Goal: Task Accomplishment & Management: Manage account settings

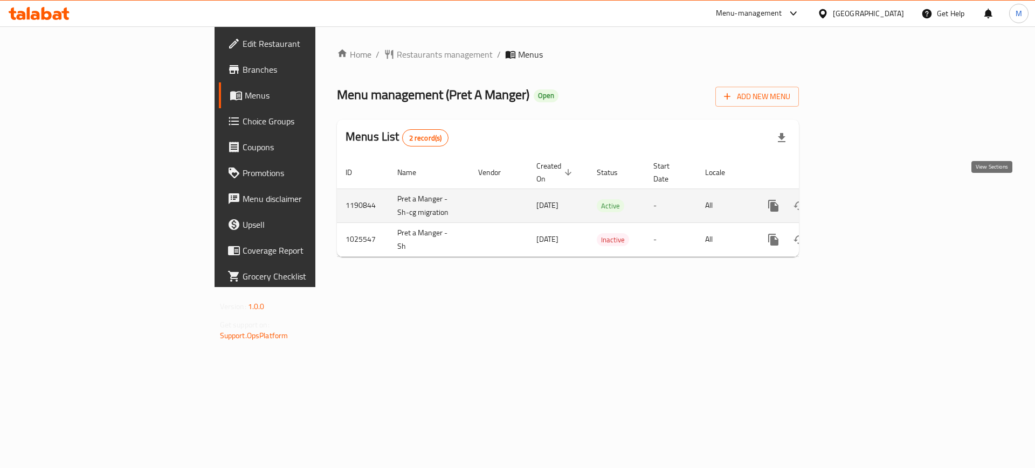
click at [856, 201] on icon "enhanced table" at bounding box center [851, 206] width 10 height 10
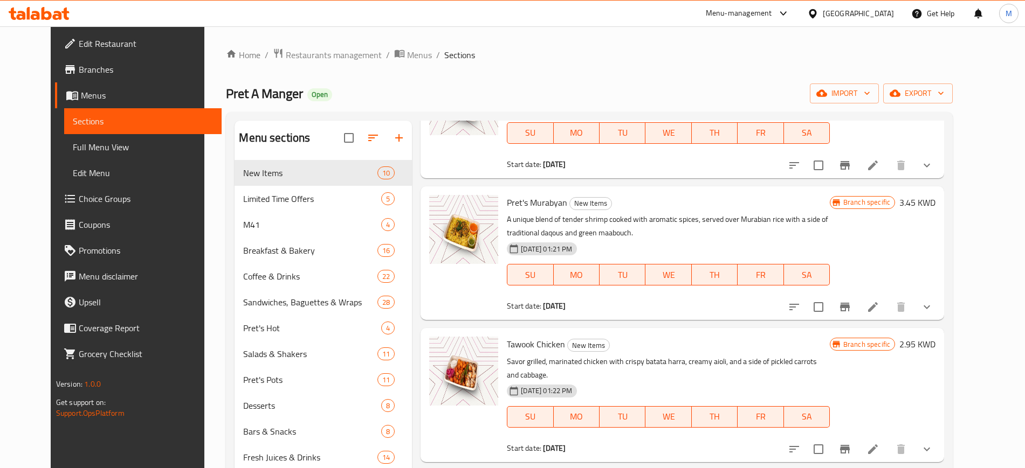
scroll to position [151, 0]
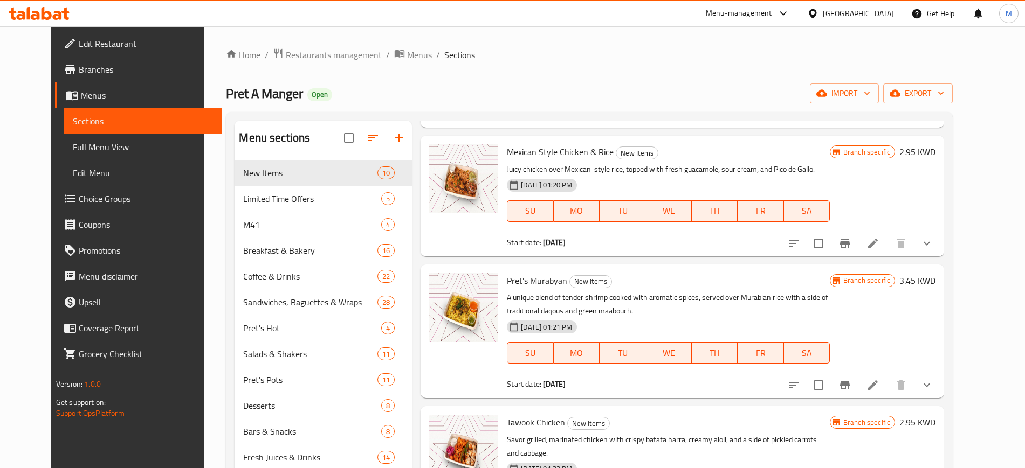
click at [888, 234] on li at bounding box center [873, 243] width 30 height 19
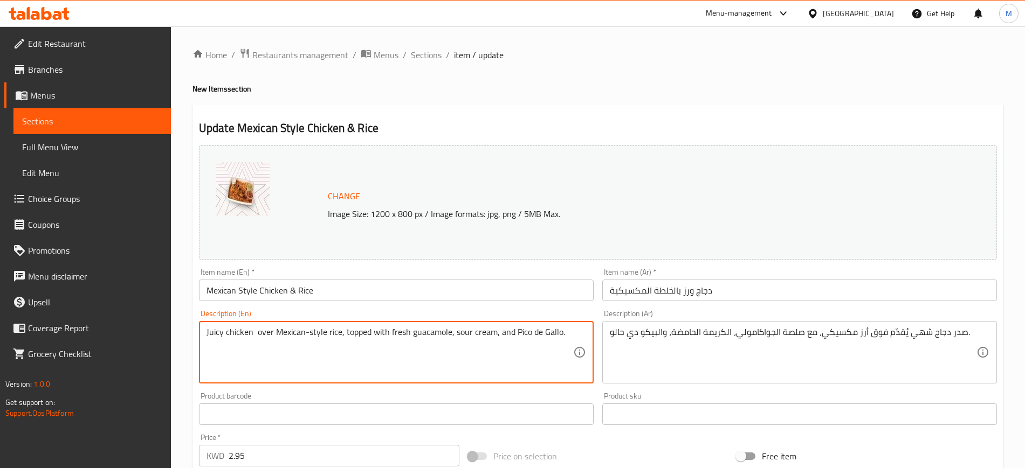
paste textarea "35 grams of protein, 390 calories."
type textarea "Juicy chicken over Mexican-style rice, topped with fresh guacamole, sour cream,…"
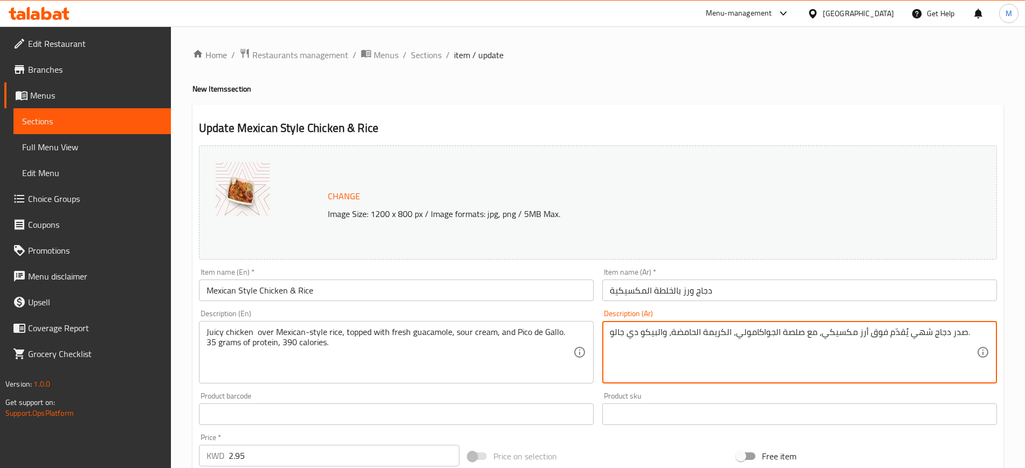
click at [745, 334] on textarea "صدر دجاج شهي يُقدّم فوق أرز مكسيكي، مع صلصة الجواكامولي، الكريمة الحامضة، والبي…" at bounding box center [793, 352] width 367 height 51
paste textarea "٣٥ جرام بروتين، ٣٩٠ سعرة حرارية."
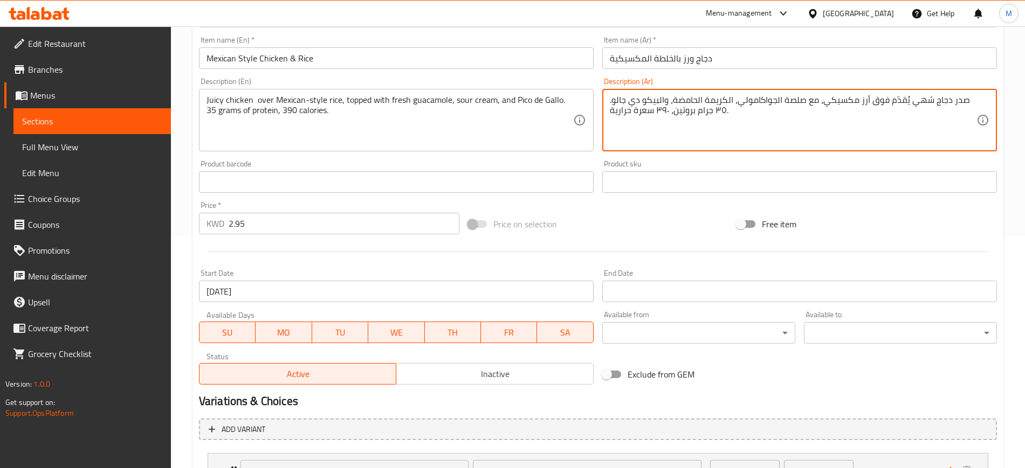
scroll to position [327, 0]
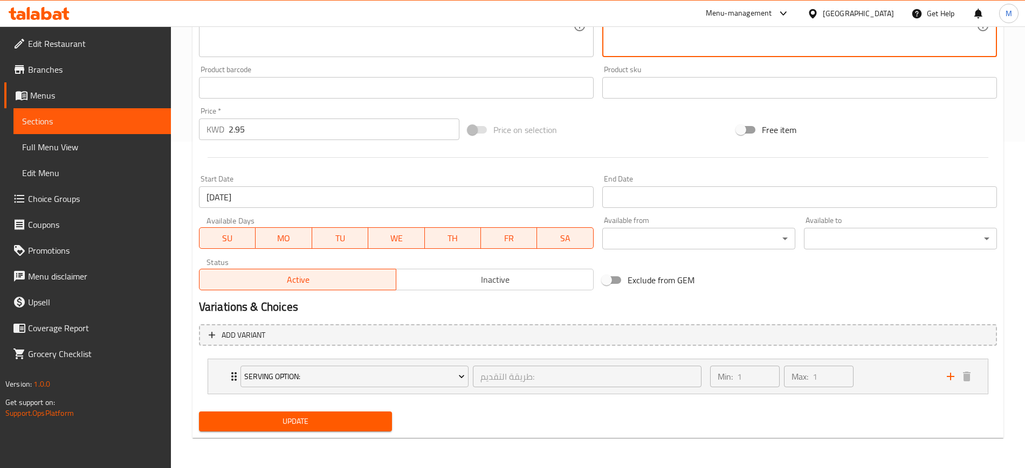
type textarea "صدر دجاج شهي يُقدّم فوق أرز مكسيكي، مع صلصة الجواكامولي، الكريمة الحامضة، والبي…"
click at [284, 422] on span "Update" at bounding box center [296, 421] width 176 height 13
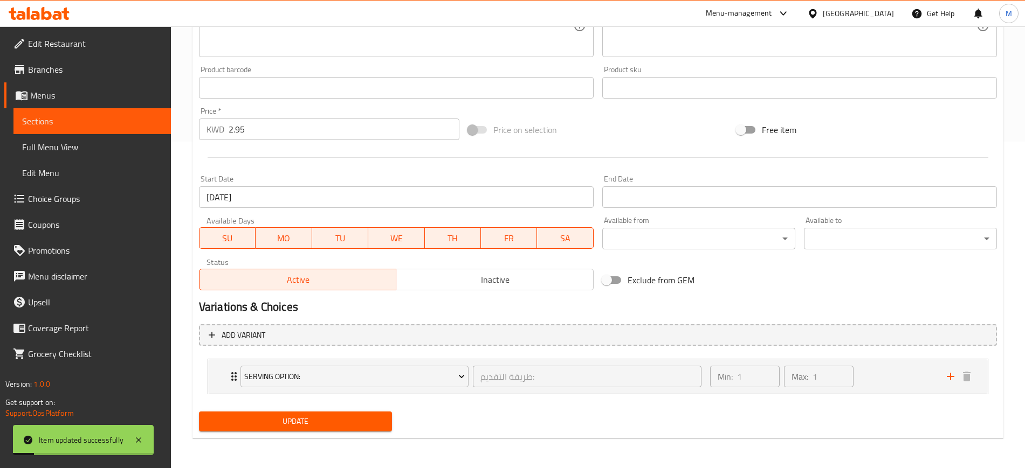
scroll to position [0, 0]
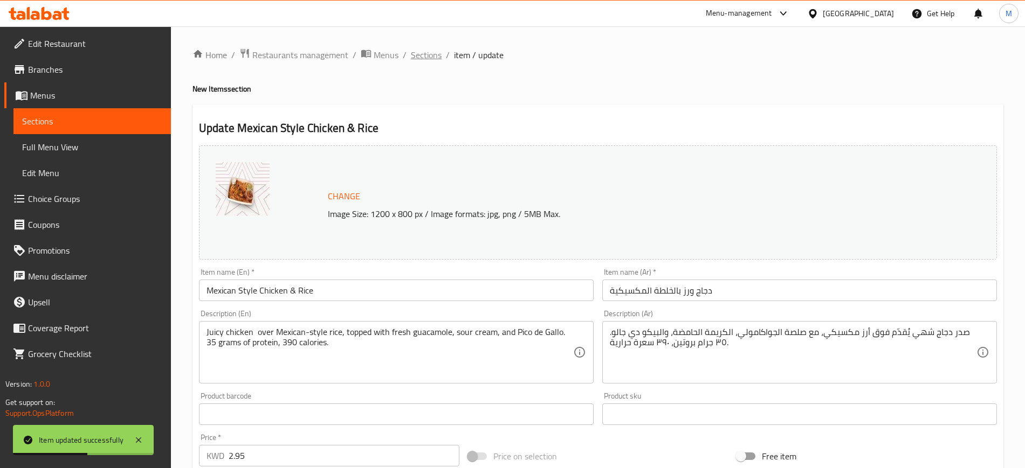
click at [426, 52] on span "Sections" at bounding box center [426, 55] width 31 height 13
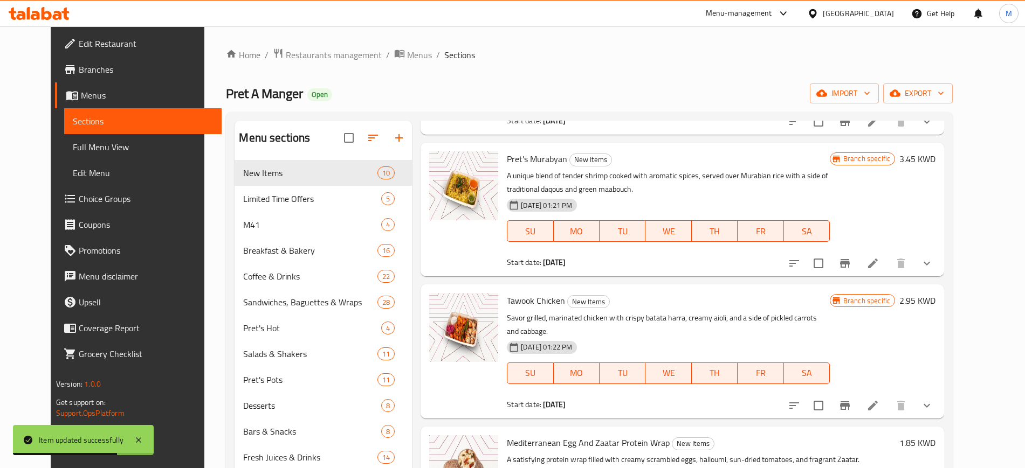
scroll to position [282, 0]
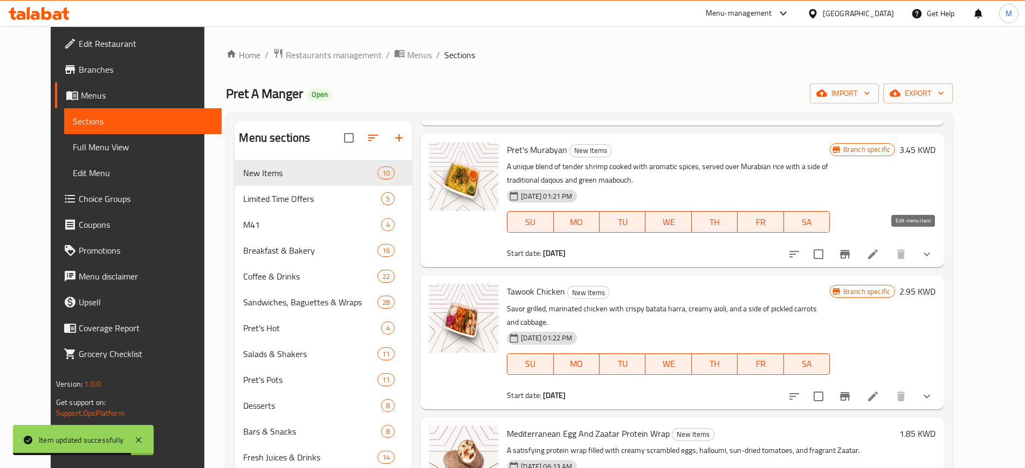
click at [879, 248] on icon at bounding box center [872, 254] width 13 height 13
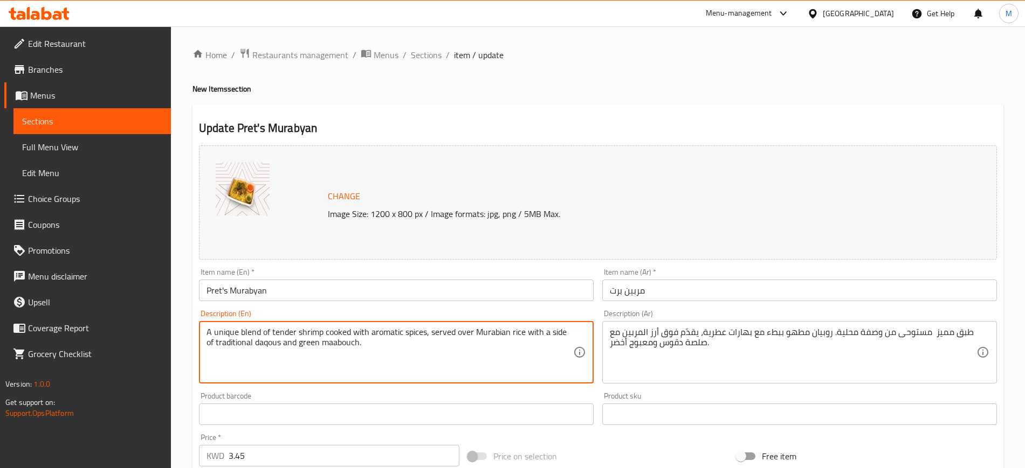
click at [349, 343] on textarea "A unique blend of tender shrimp cooked with aromatic spices, served over Murabi…" at bounding box center [389, 352] width 367 height 51
paste textarea "22 grams of protein, 370 calories."
type textarea "A unique blend of tender shrimp cooked with aromatic spices, served over Murabi…"
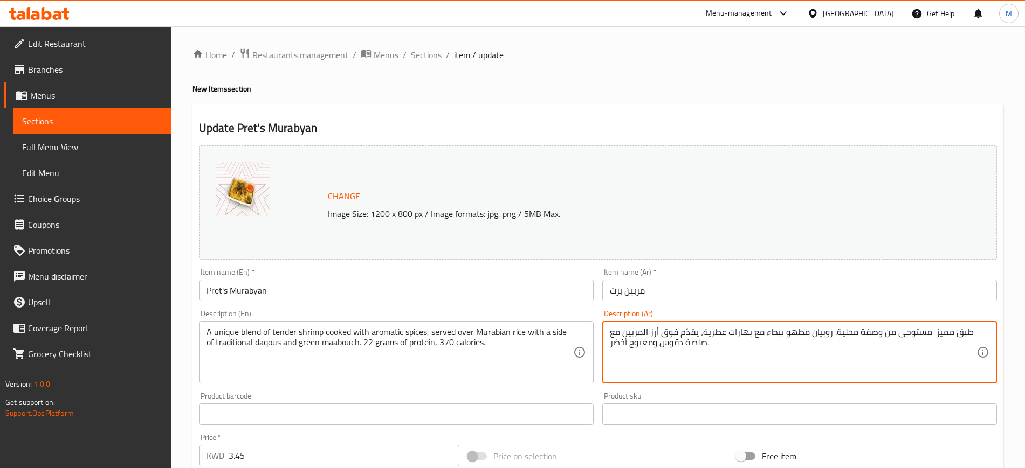
click at [671, 346] on textarea "طبق مميز مستوحى من وصفة محلية. روبيان مطهو ببطء مع بهارات عطرية، يقدّم فوق أرز …" at bounding box center [793, 352] width 367 height 51
paste textarea "" طبق مميز مستوحى من وصفة محلية. روبيان مطهو ببطء مع بهارات عطرية، يقدّم فوق أر…"
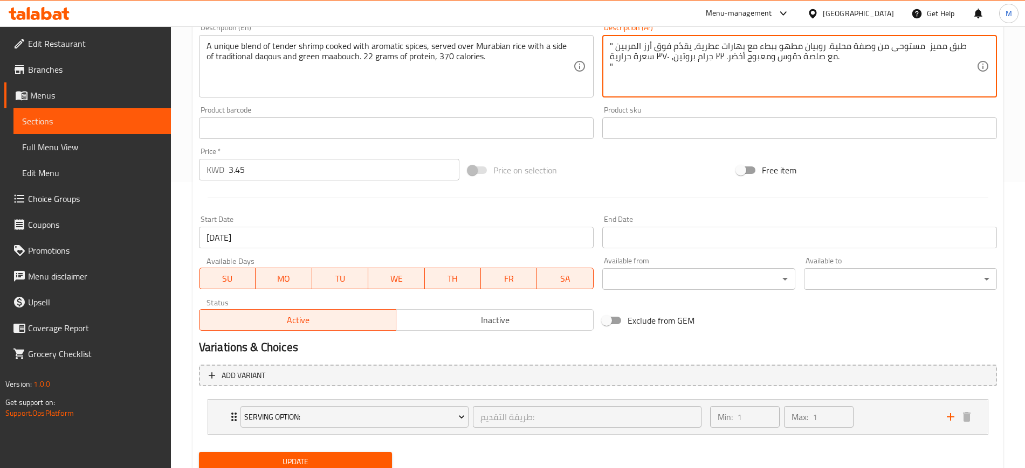
scroll to position [327, 0]
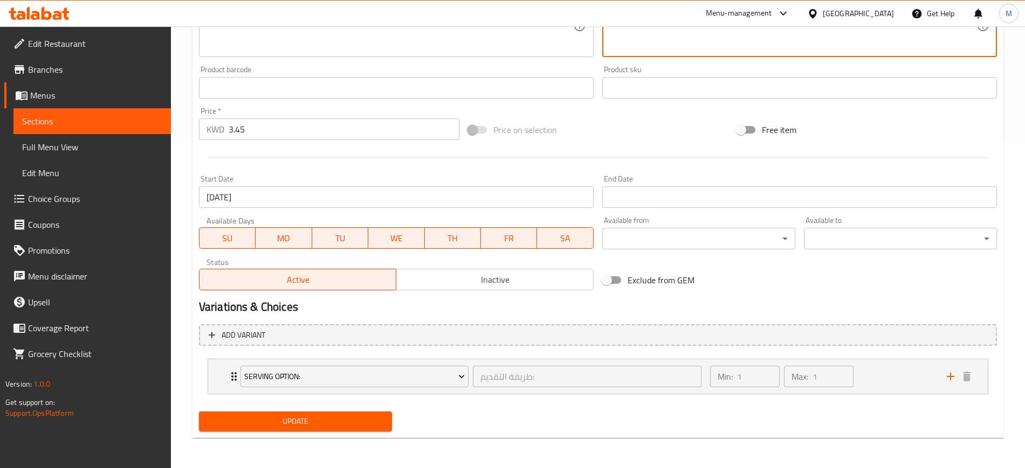
type textarea "" طبق مميز مستوحى من وصفة محلية. روبيان مطهو ببطء مع بهارات عطرية، يقدّم فوق أر…"
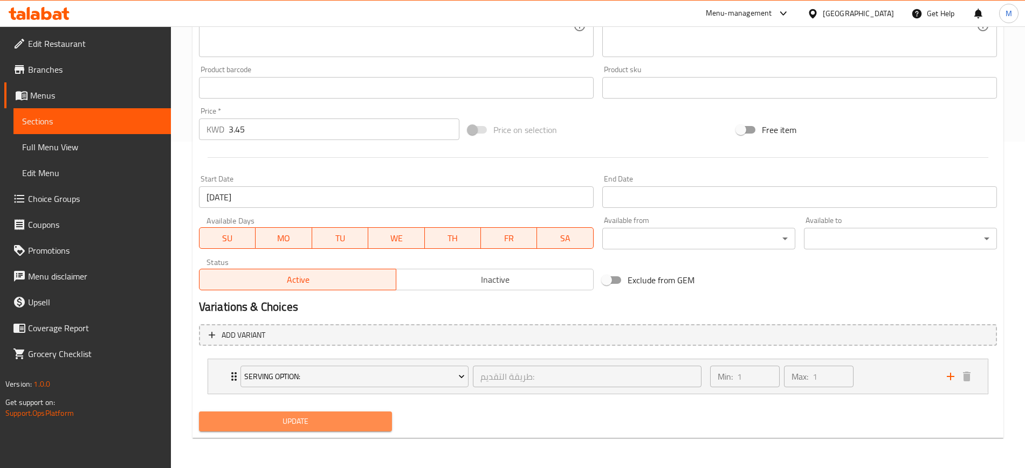
click at [303, 423] on span "Update" at bounding box center [296, 421] width 176 height 13
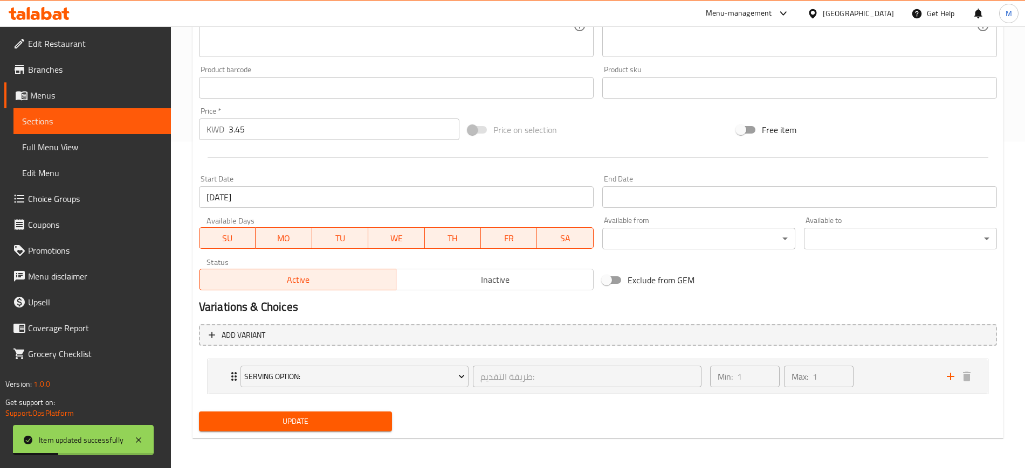
scroll to position [0, 0]
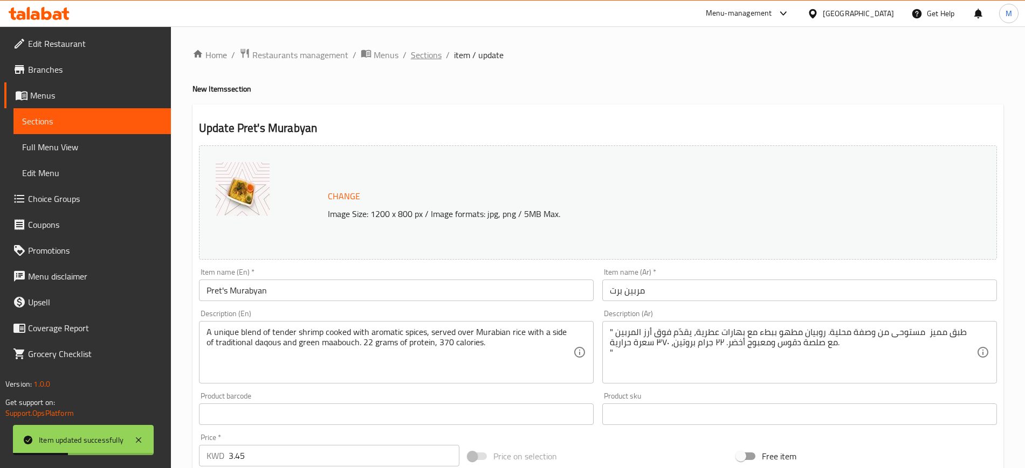
click at [432, 49] on span "Sections" at bounding box center [426, 55] width 31 height 13
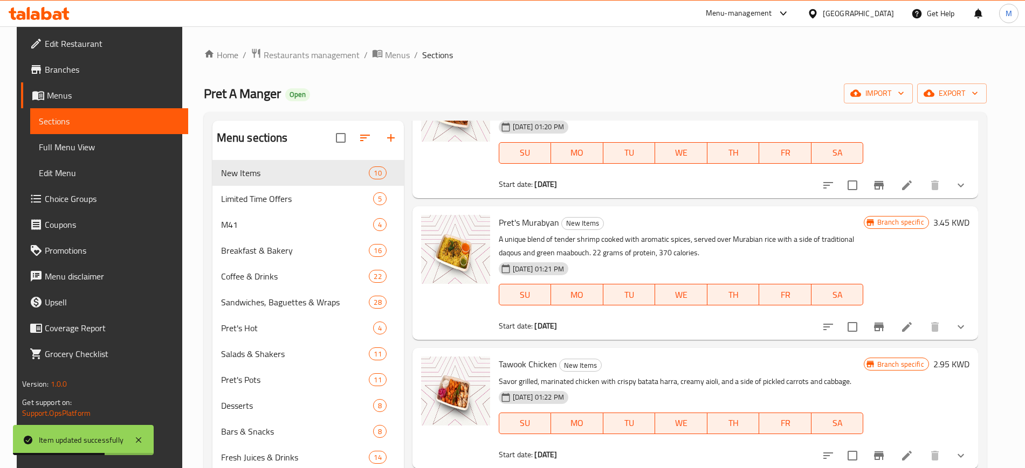
scroll to position [318, 0]
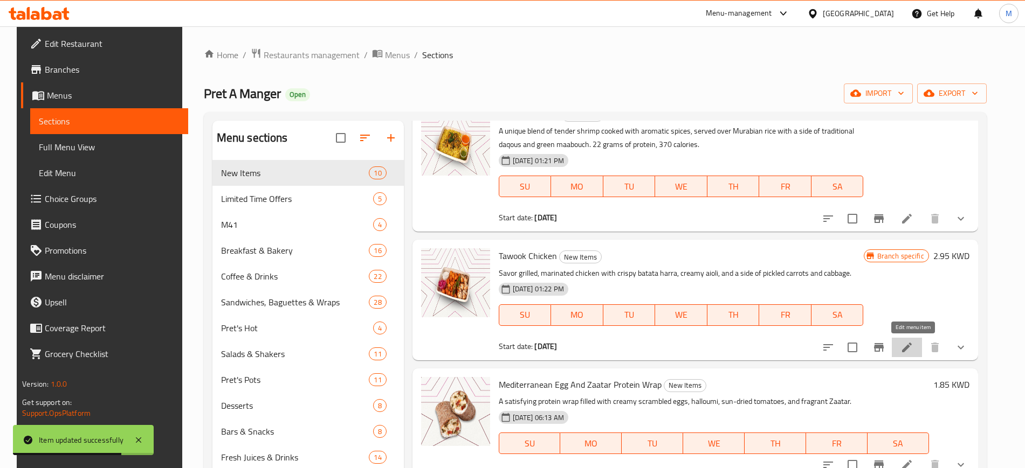
click at [910, 353] on icon at bounding box center [906, 347] width 13 height 13
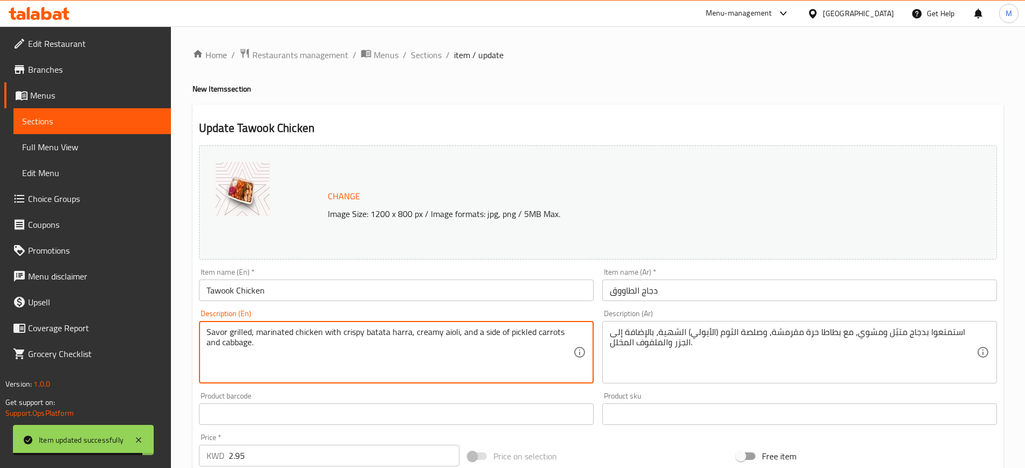
click at [356, 346] on textarea "Savor grilled, marinated chicken with crispy batata harra, creamy aioli, and a …" at bounding box center [389, 352] width 367 height 51
paste textarea "32 grams of protein, 450 calories."
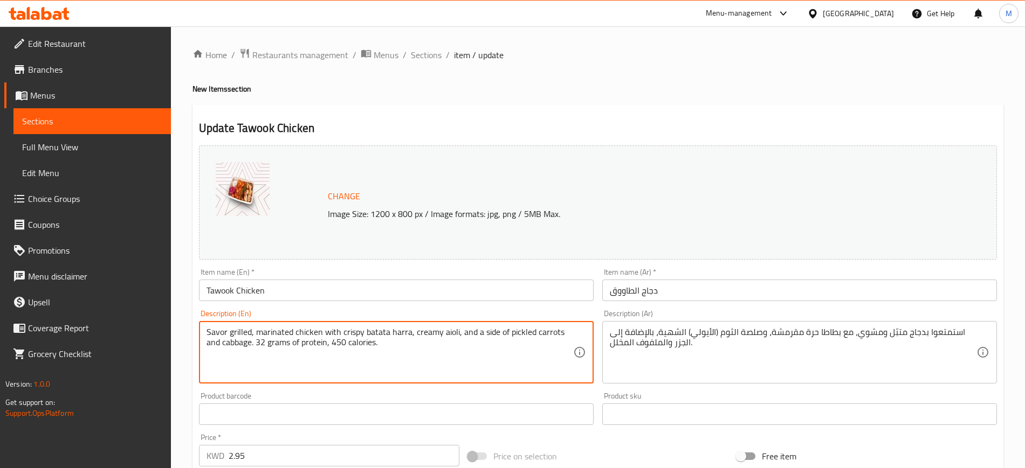
type textarea "Savor grilled, marinated chicken with crispy batata harra, creamy aioli, and a …"
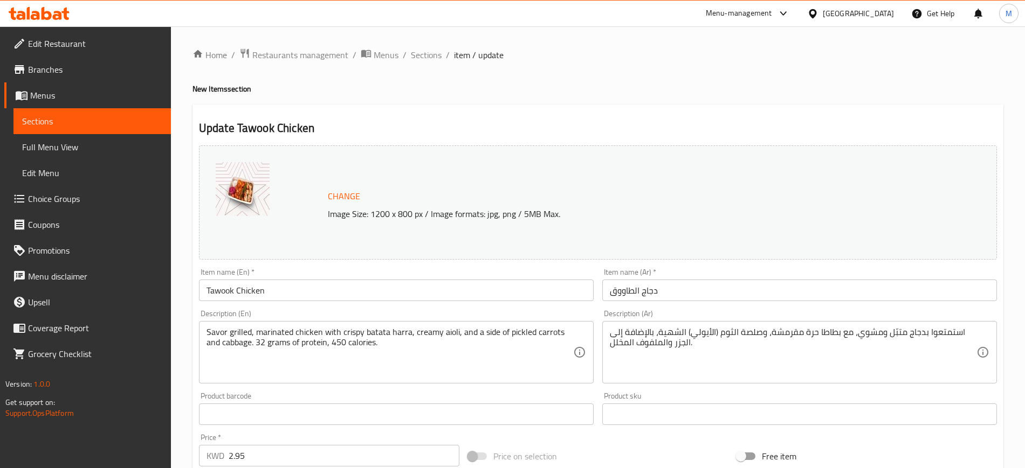
click at [683, 333] on textarea "استمتعوا بدجاج متبّل ومشوي، مع بطاطا حرة مقرمشة، وصلصة الثوم (الأيولي) الشهية، …" at bounding box center [793, 352] width 367 height 51
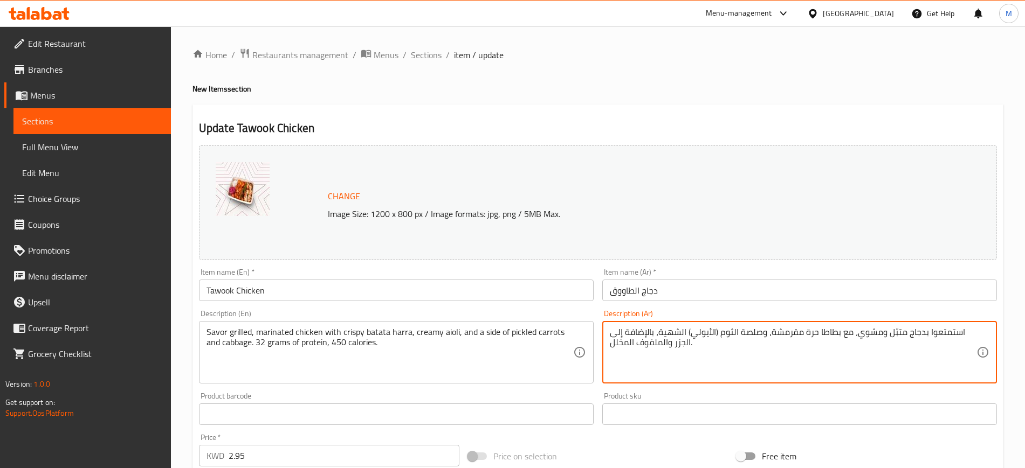
click at [683, 333] on textarea "استمتعوا بدجاج متبّل ومشوي، مع بطاطا حرة مقرمشة، وصلصة الثوم (الأيولي) الشهية، …" at bounding box center [793, 352] width 367 height 51
paste textarea ""استمتعوا بدجاج متبّل ومشوي، مع بطاطا حرة مقرمشة، وصلصة الثوم (الأيولي) الشهية،…"
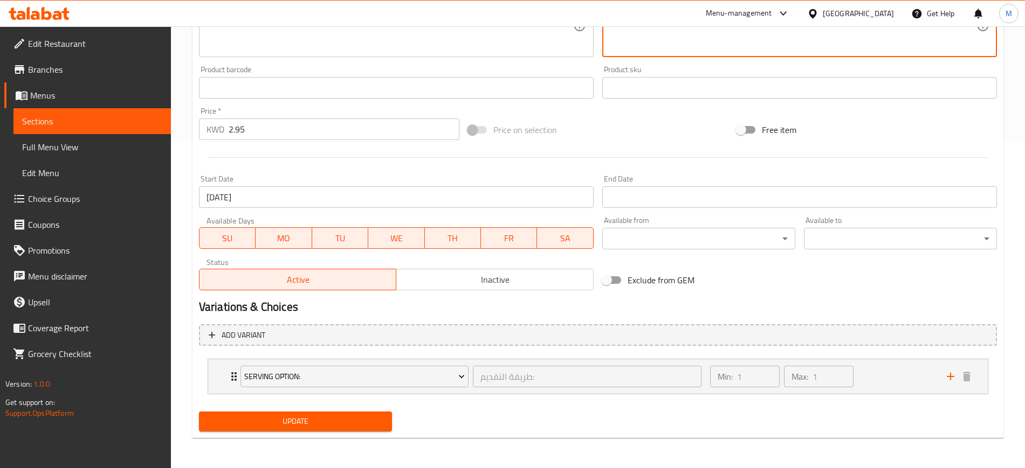
type textarea ""استمتعوا بدجاج متبّل ومشوي، مع بطاطا حرة مقرمشة، وصلصة الثوم (الأيولي) الشهية،…"
click at [346, 423] on span "Update" at bounding box center [296, 421] width 176 height 13
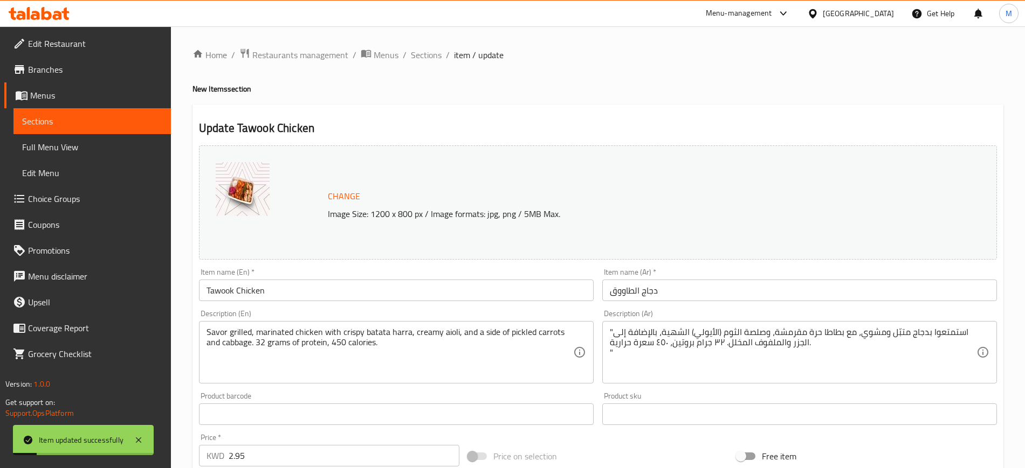
scroll to position [1, 0]
click at [434, 54] on span "Sections" at bounding box center [426, 54] width 31 height 13
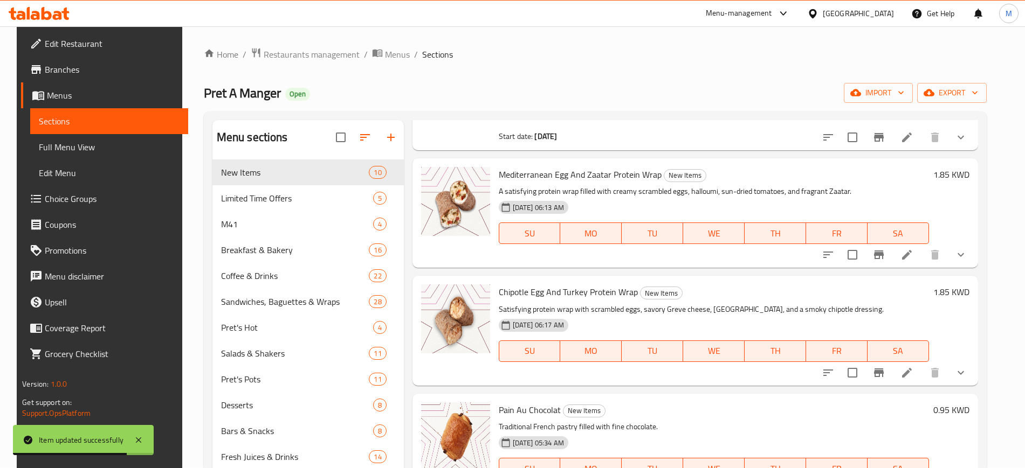
scroll to position [538, 0]
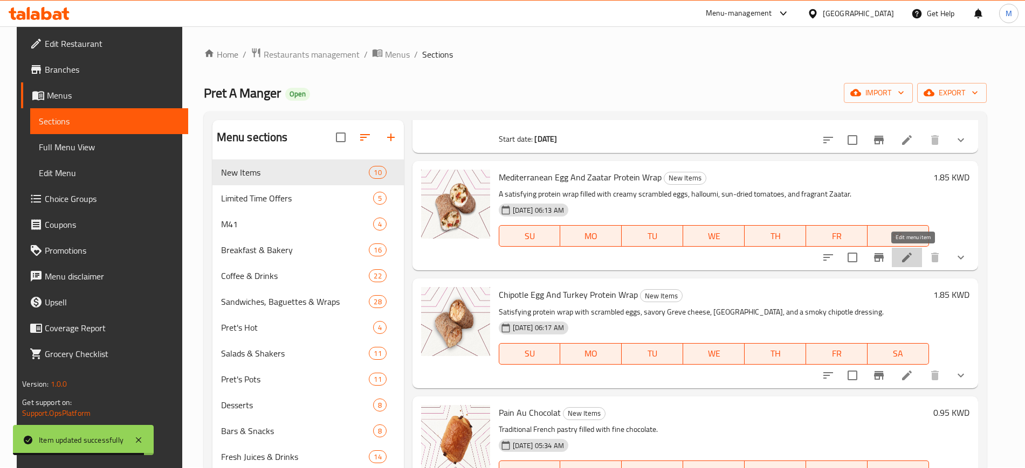
click at [908, 259] on icon at bounding box center [906, 257] width 13 height 13
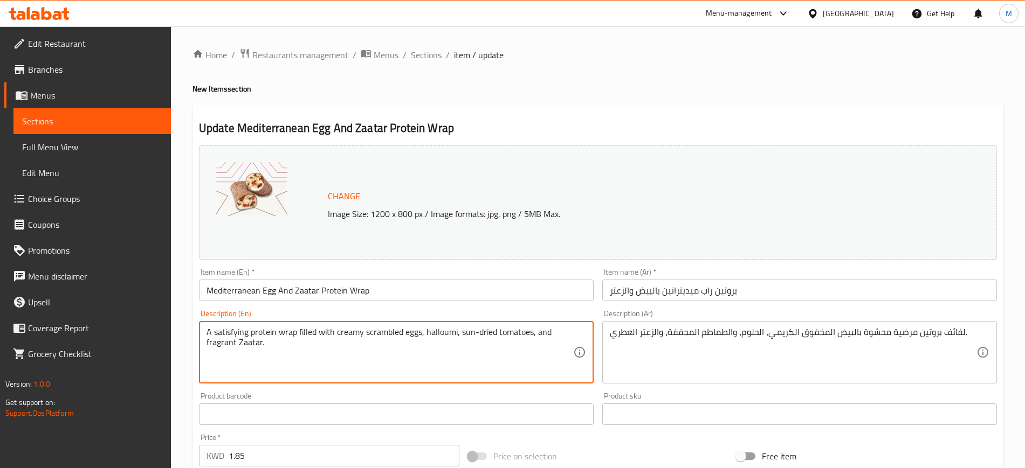
click at [236, 330] on textarea "A satisfying protein wrap filled with creamy scrambled eggs, halloumi, sun-drie…" at bounding box center [389, 352] width 367 height 51
paste textarea "30 grams protein, 395 calories."
type textarea "A satisfying protein wrap filled with creamy scrambled eggs, halloumi, sun-drie…"
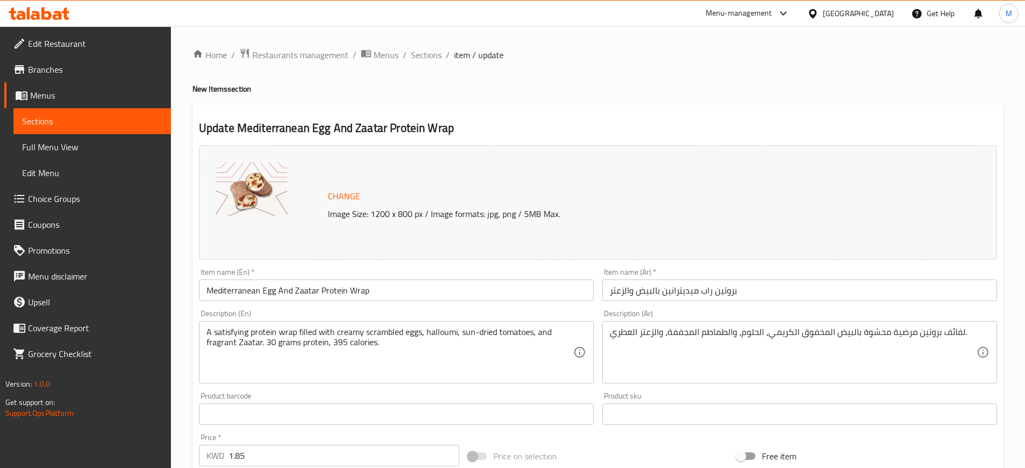
click at [687, 346] on textarea "لفائف بروتين مرضية محشوة بالبيض المخفوق الكريمي، الحلوم، والطماطم المجففة، والز…" at bounding box center [793, 352] width 367 height 51
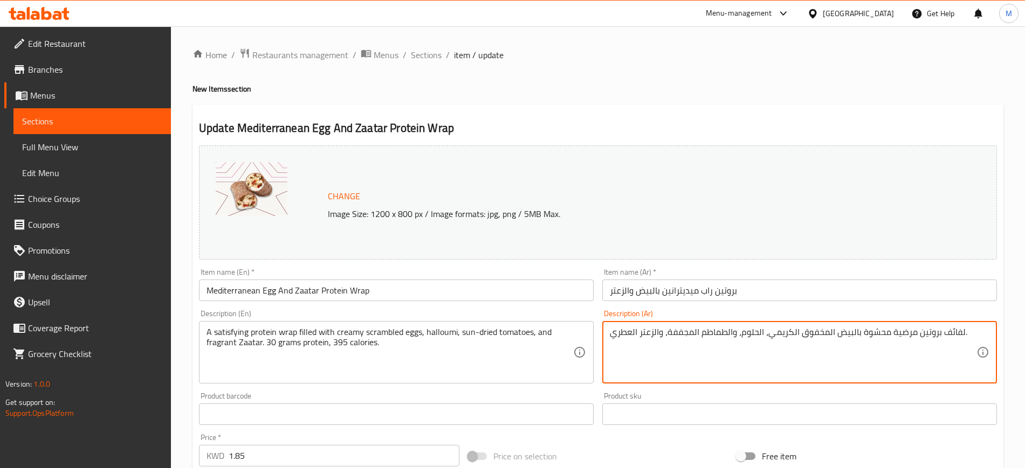
click at [687, 346] on textarea "لفائف بروتين مرضية محشوة بالبيض المخفوق الكريمي، الحلوم، والطماطم المجففة، والز…" at bounding box center [793, 352] width 367 height 51
paste textarea ""لفائف بروتين مرضية محشوة بالبيض المخفوق الكريمي، الحلوم، والطماطم المجففة، وال…"
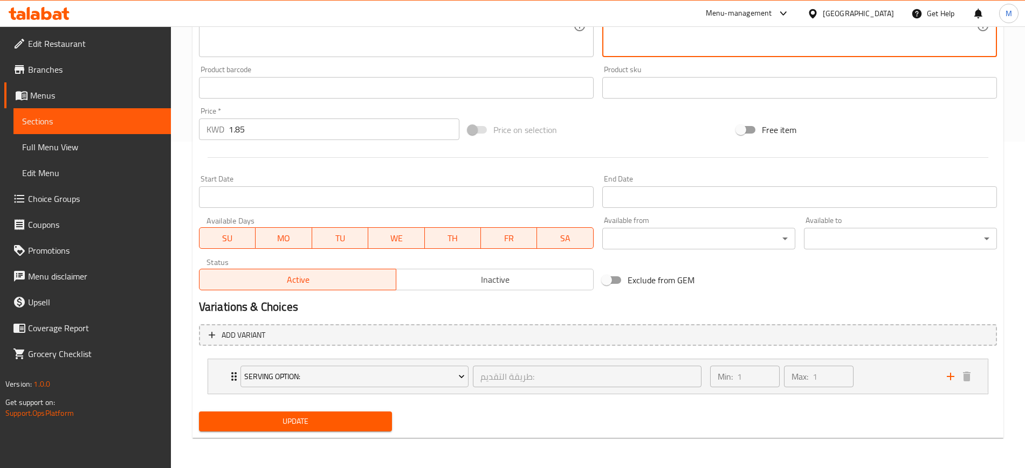
type textarea ""لفائف بروتين مرضية محشوة بالبيض المخفوق الكريمي، الحلوم، والطماطم المجففة، وال…"
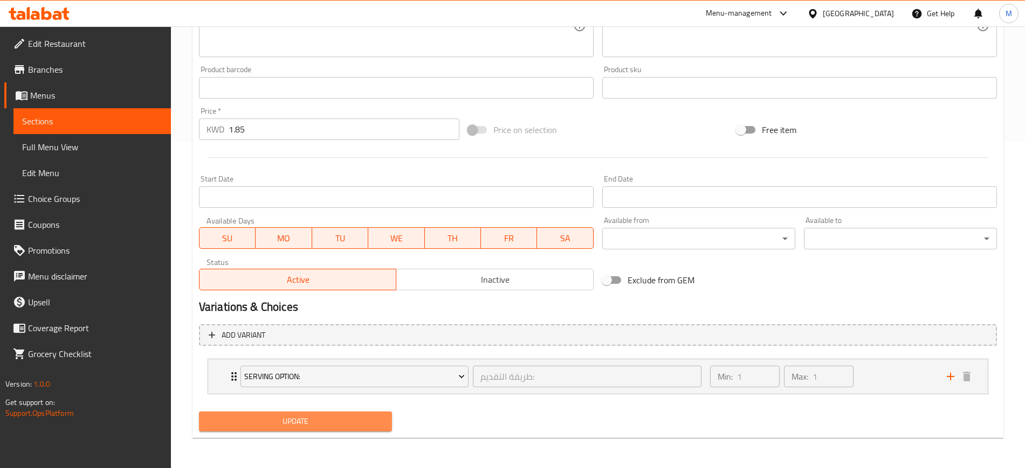
click at [317, 417] on span "Update" at bounding box center [296, 421] width 176 height 13
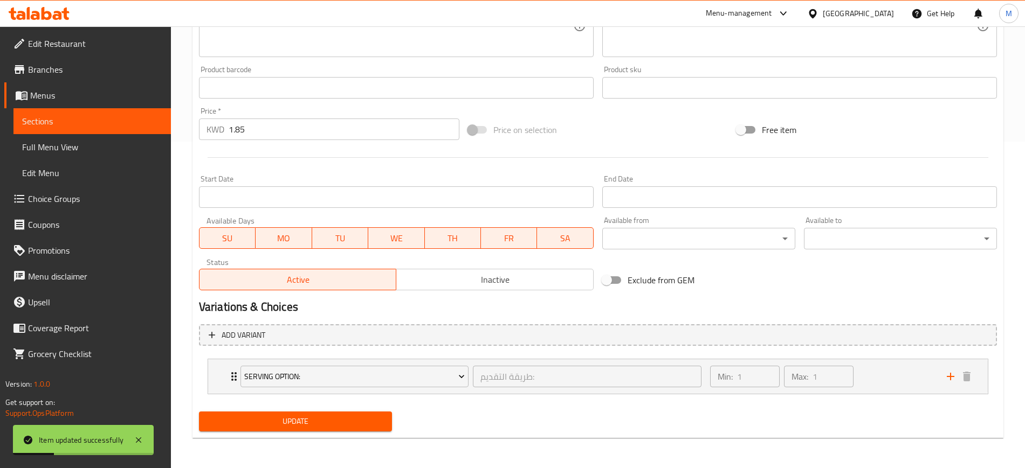
scroll to position [0, 0]
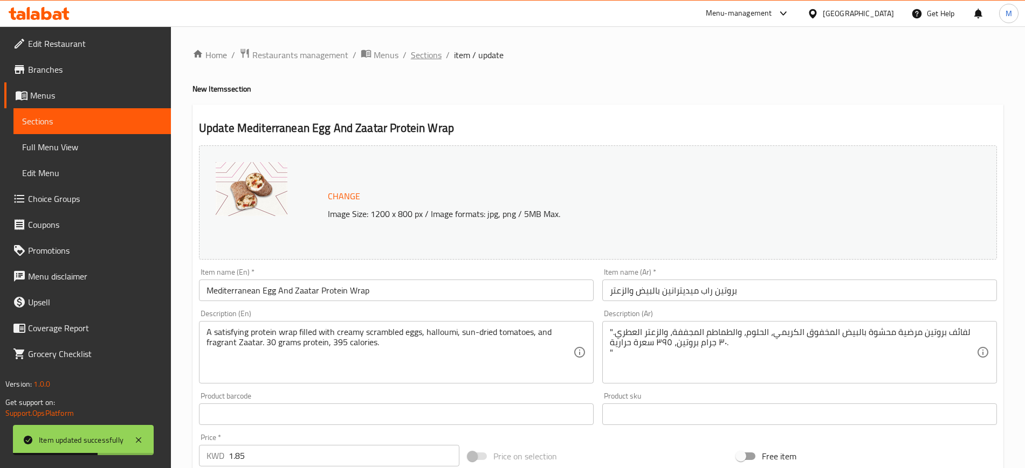
click at [430, 57] on span "Sections" at bounding box center [426, 55] width 31 height 13
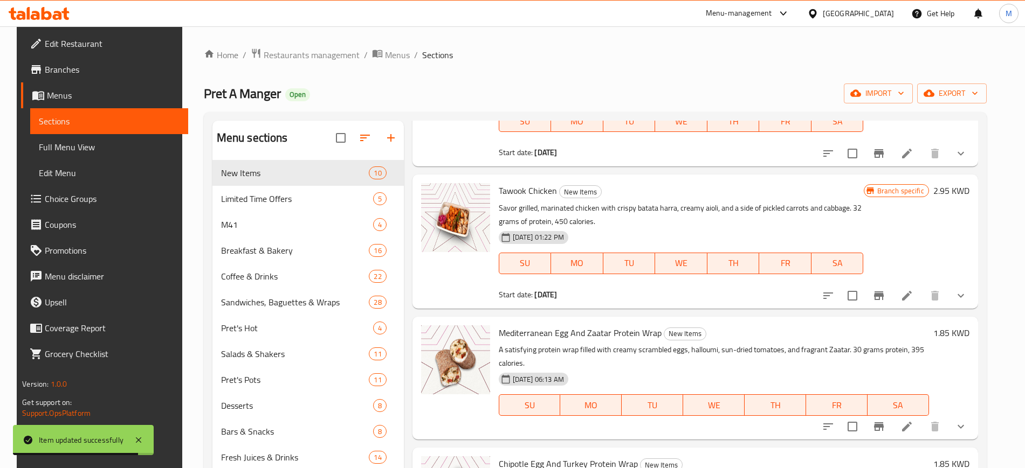
scroll to position [587, 0]
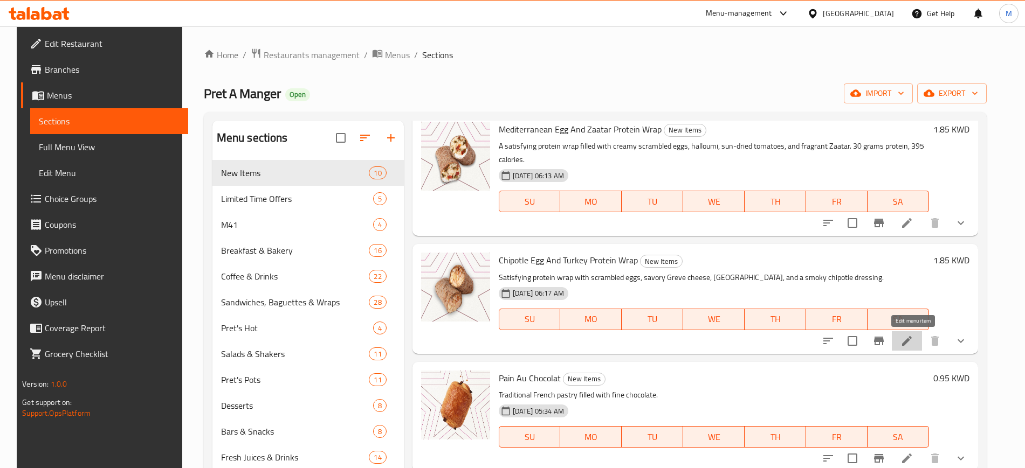
click at [913, 343] on icon at bounding box center [906, 341] width 13 height 13
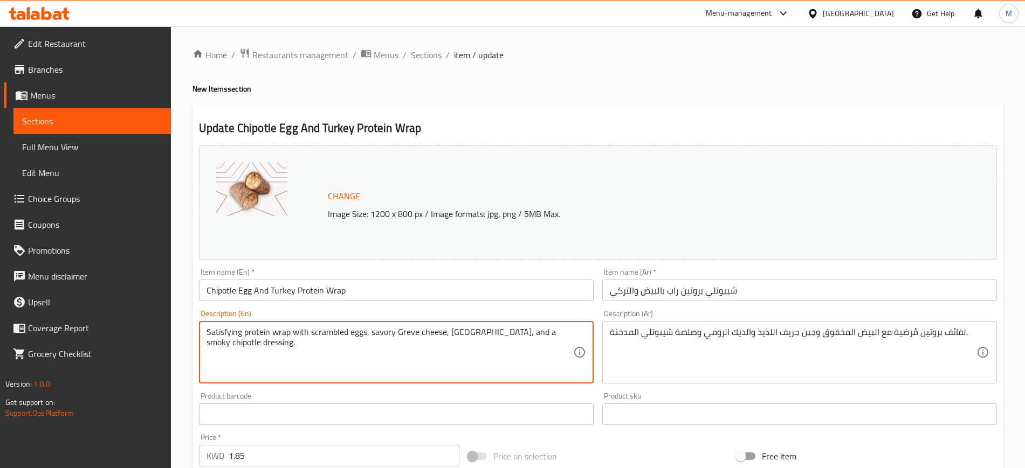
paste textarea "A satisfying protein wrap with scrambled eggs, savory Greve cheese, turkey, and…"
type textarea "A satisfying protein wrap with scrambled eggs, savory Greve cheese, turkey, and…"
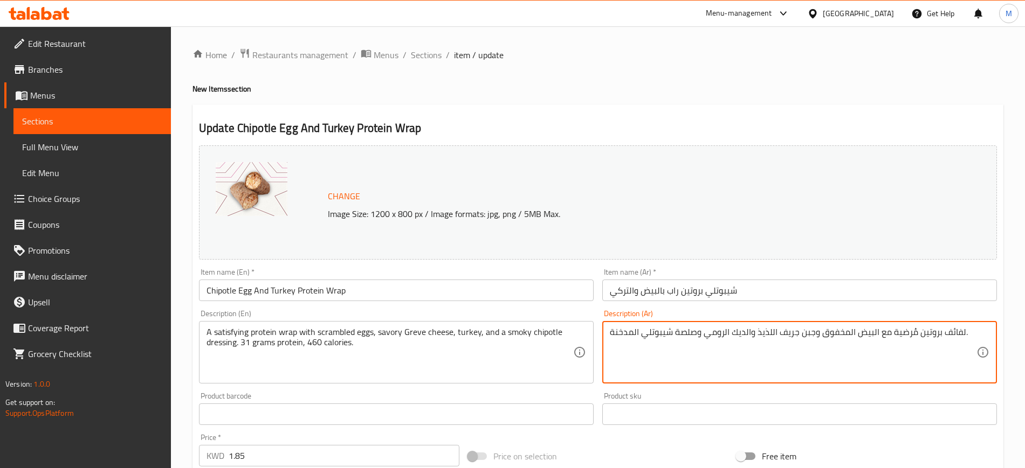
click at [705, 356] on textarea "لفائف بروتين مُرضية مع البيض المخفوق وجبن جريف اللذيذ والديك الرومي وصلصة شيبوت…" at bounding box center [793, 352] width 367 height 51
paste textarea ""لفائف بروتين مُرضية مع البيض المخفوق وجبن جريف اللذيذ والديك الرومي وصلصة شيبو…"
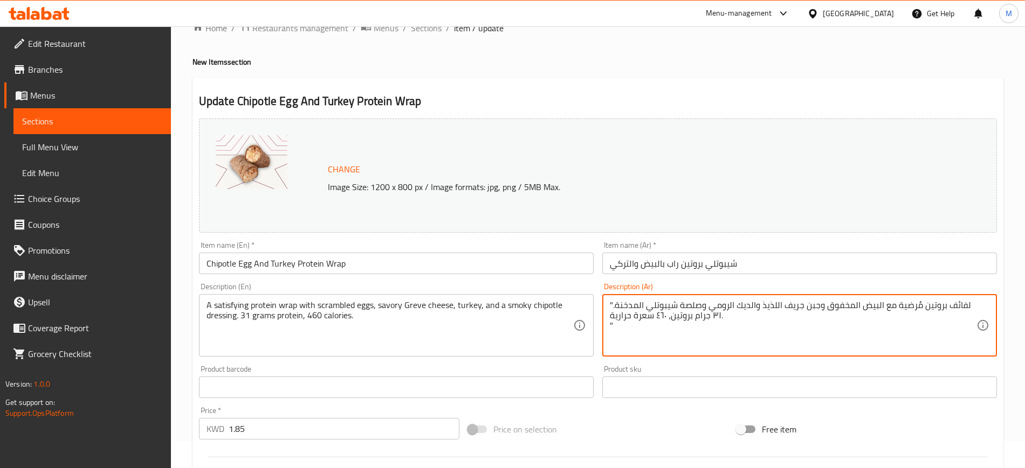
scroll to position [327, 0]
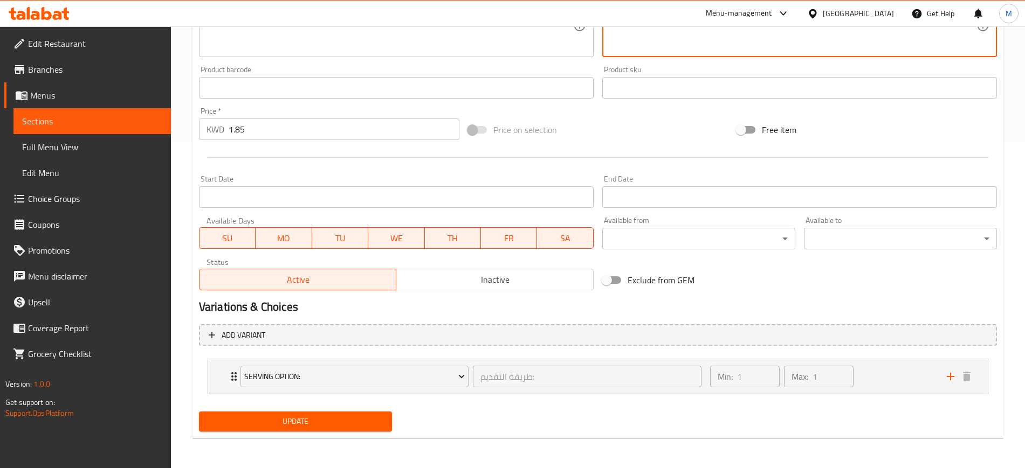
type textarea ""لفائف بروتين مُرضية مع البيض المخفوق وجبن جريف اللذيذ والديك الرومي وصلصة شيبو…"
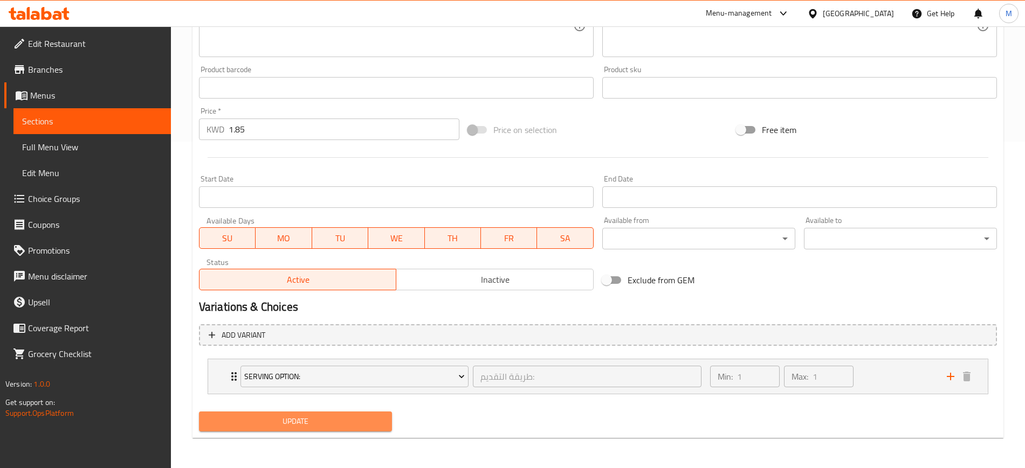
click at [354, 422] on span "Update" at bounding box center [296, 421] width 176 height 13
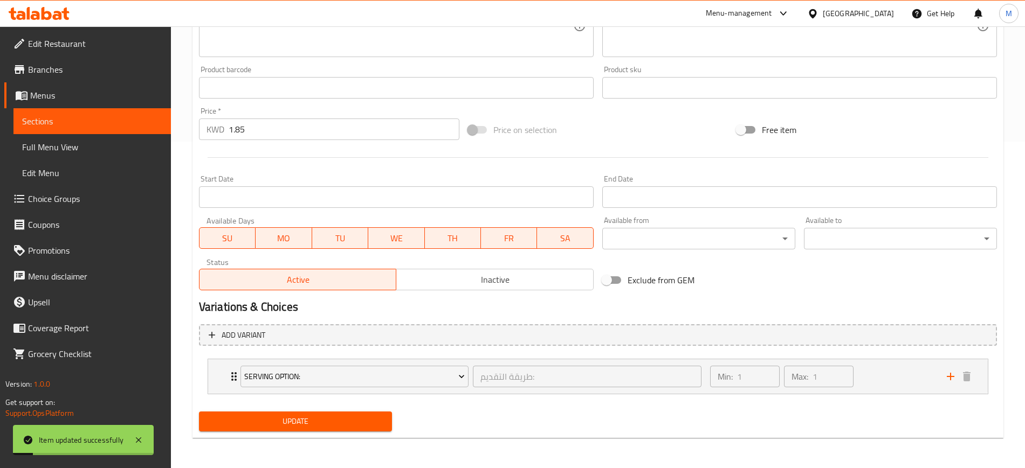
scroll to position [0, 0]
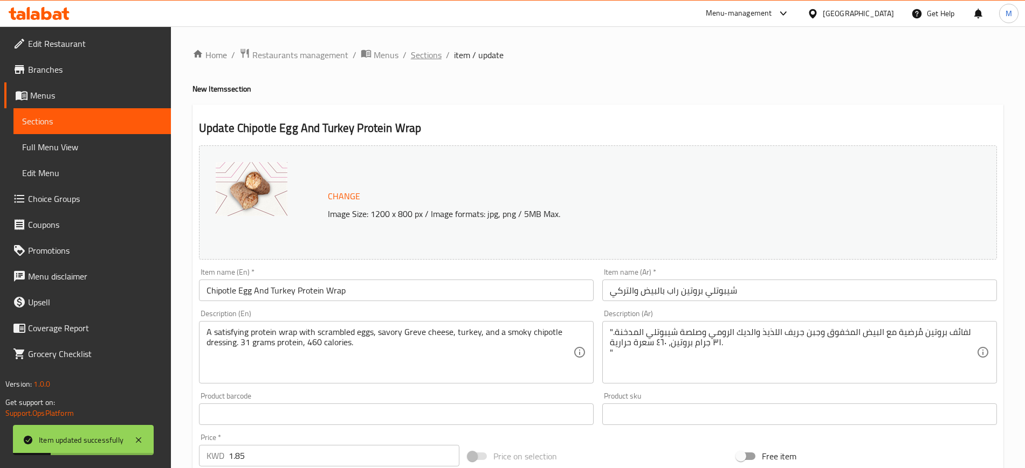
click at [424, 56] on span "Sections" at bounding box center [426, 55] width 31 height 13
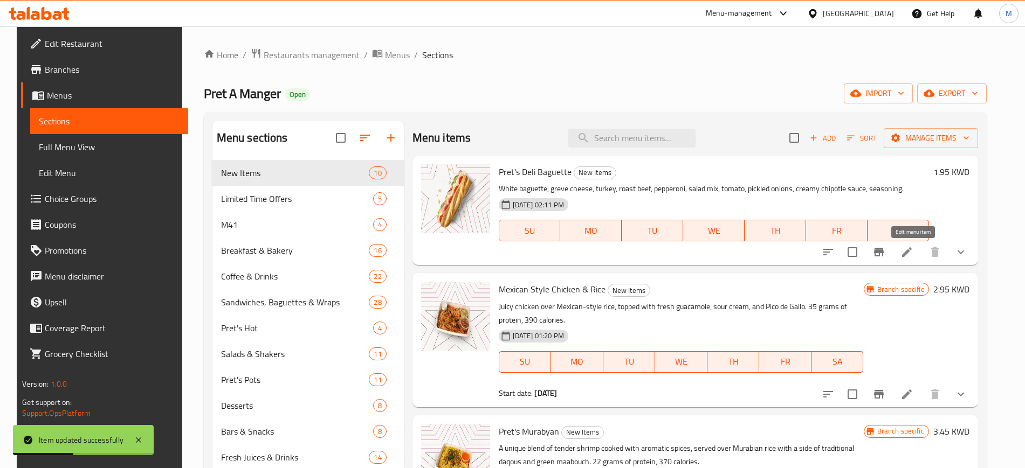
click at [909, 254] on icon at bounding box center [907, 252] width 10 height 10
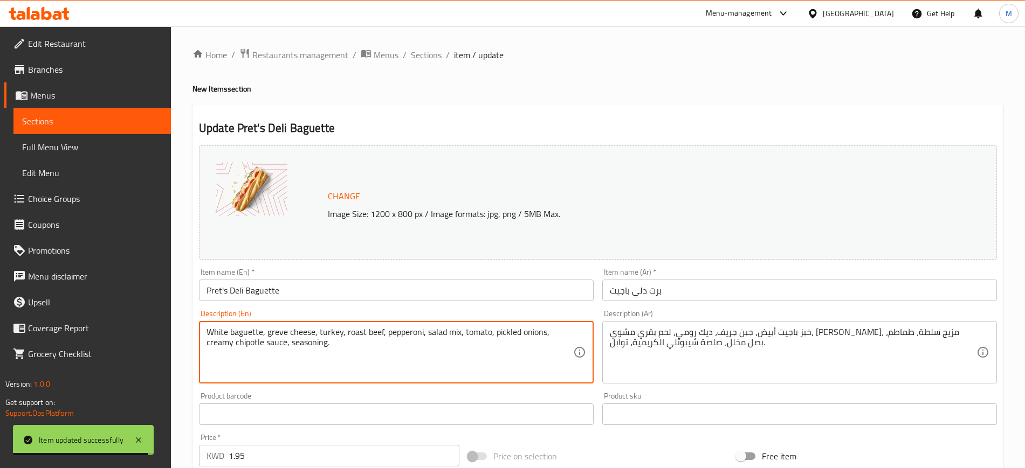
paste textarea "Turkey, roast beef, turkey, and pepperoni stacked high with Grevé cheese, fresh…"
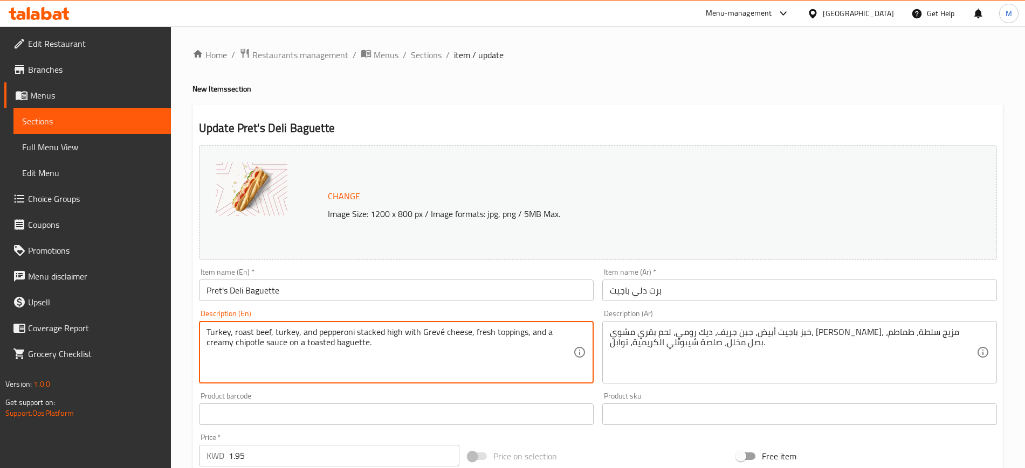
type textarea "Turkey, roast beef, turkey, and pepperoni stacked high with Grevé cheese, fresh…"
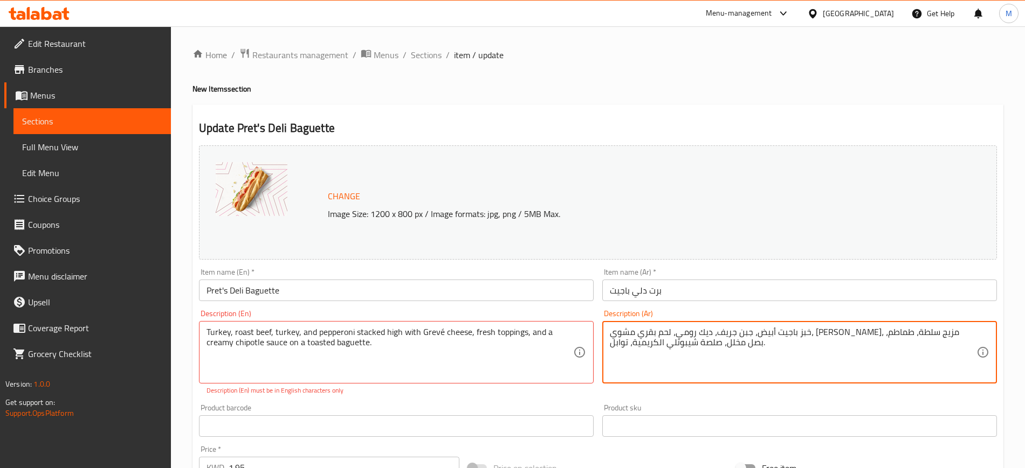
click at [687, 330] on textarea "خبز باجيت أبيض، جبن جريف، ديك رومي، لحم بقري مشوي، [PERSON_NAME]، مزيج سلطة، طم…" at bounding box center [793, 352] width 367 height 51
paste textarea "يك رومي، لحم بقري روستو، لحم ديك رومي، و بيبروني مكدّسة مع جبنة غريفيه، ومكونات…"
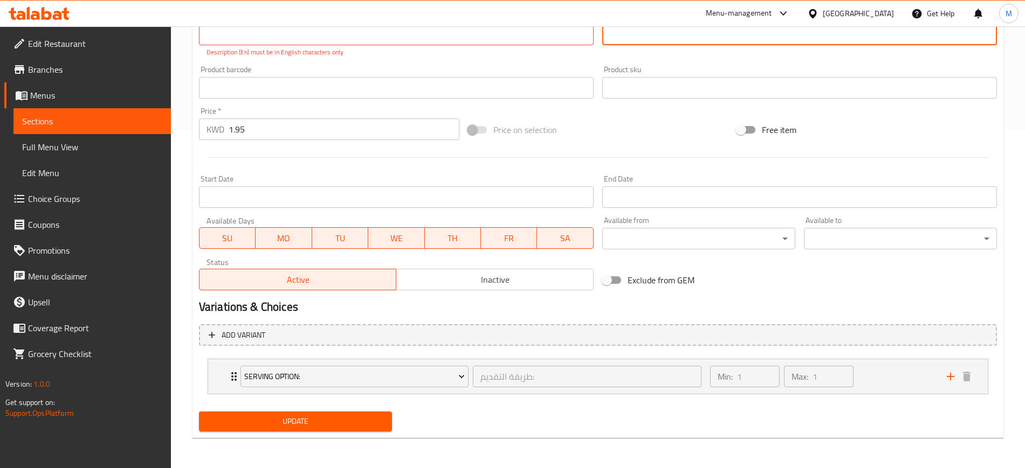
type textarea "[PERSON_NAME]، لحم بقري روستو، لحم ديك رومي، و بيبروني مكدّسة مع جبنة غريفيه، و…"
click at [289, 424] on span "Update" at bounding box center [296, 421] width 176 height 13
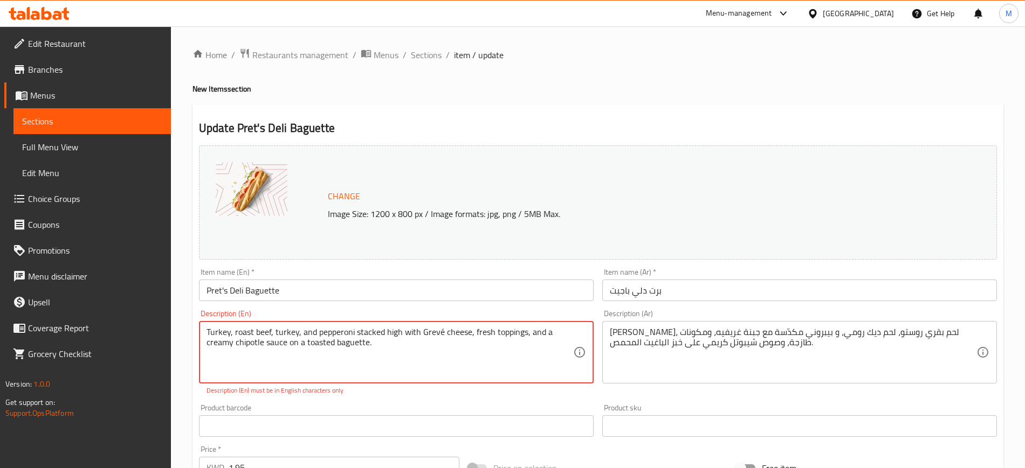
click at [443, 331] on textarea "Turkey, roast beef, turkey, and pepperoni stacked high with Grevé cheese, fresh…" at bounding box center [389, 352] width 367 height 51
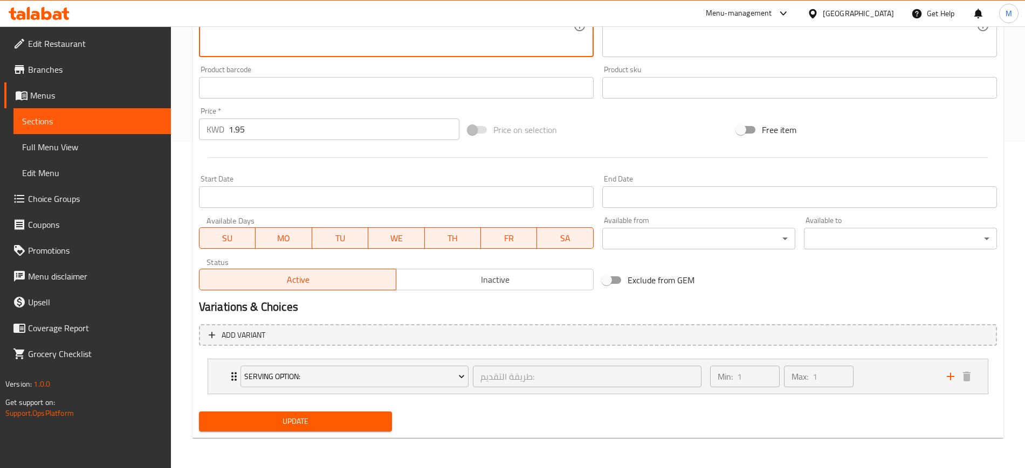
type textarea "Turkey, roast beef, turkey, and pepperoni stacked high with Greve cheese, fresh…"
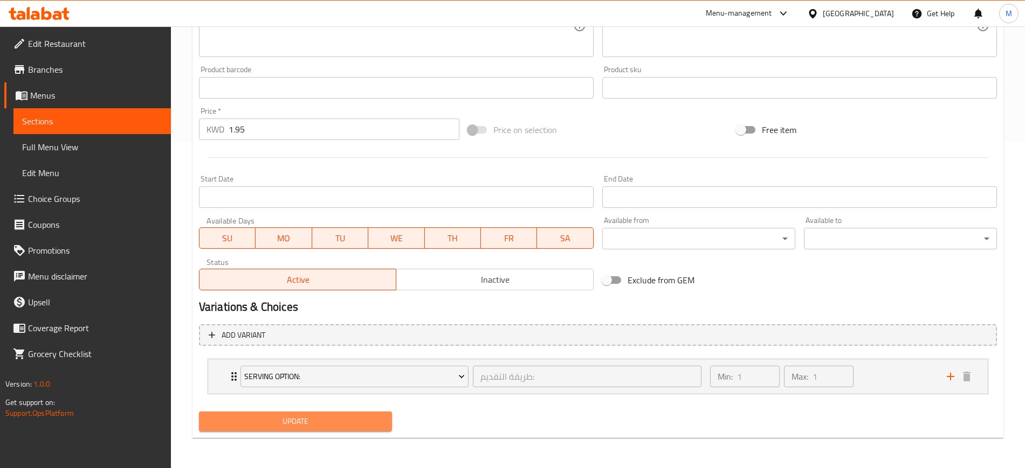
click at [281, 414] on button "Update" at bounding box center [295, 422] width 193 height 20
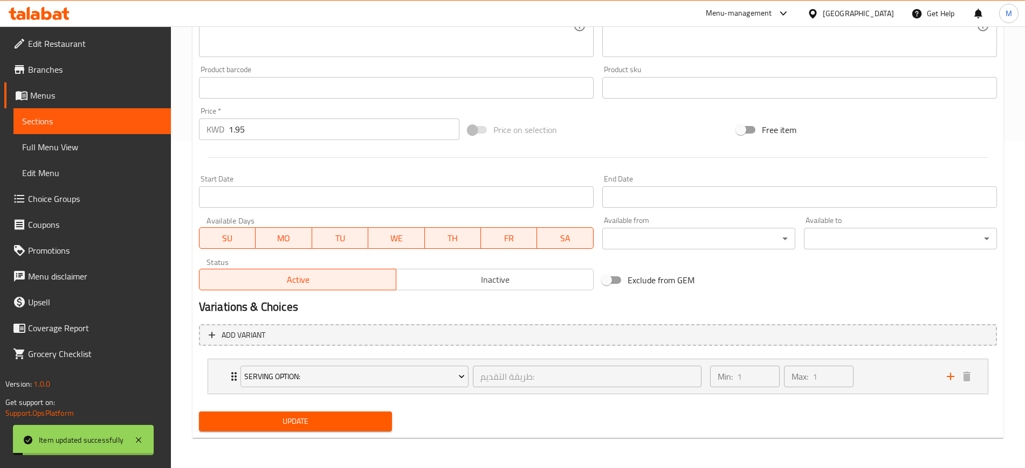
scroll to position [0, 0]
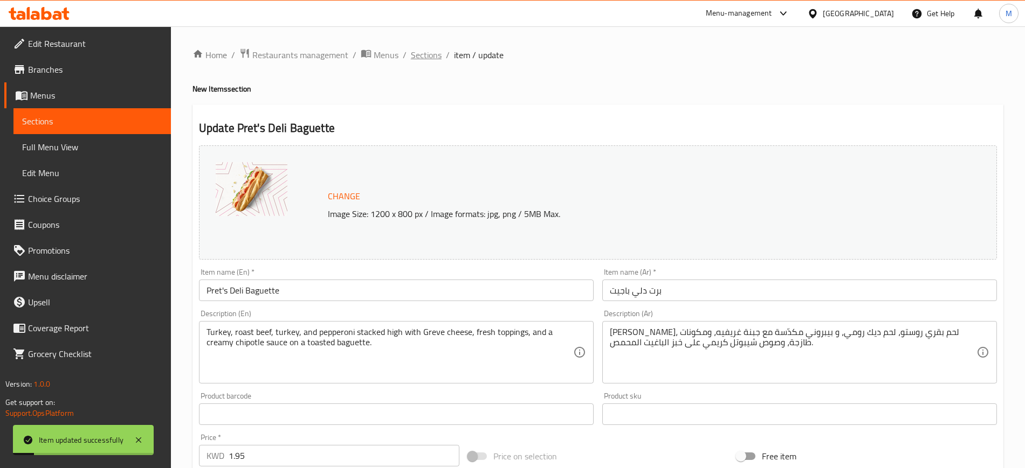
click at [420, 53] on span "Sections" at bounding box center [426, 55] width 31 height 13
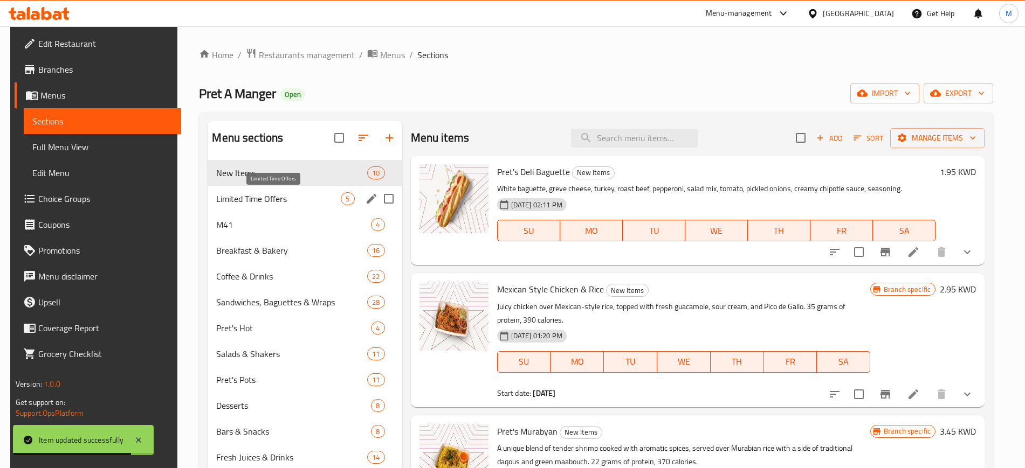
click at [260, 192] on span "Limited Time Offers" at bounding box center [278, 198] width 125 height 13
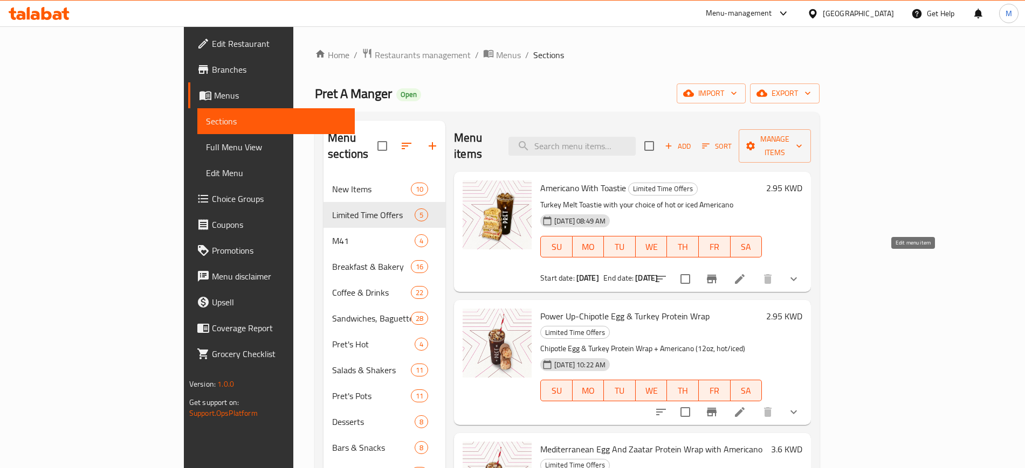
click at [744, 274] on icon at bounding box center [740, 279] width 10 height 10
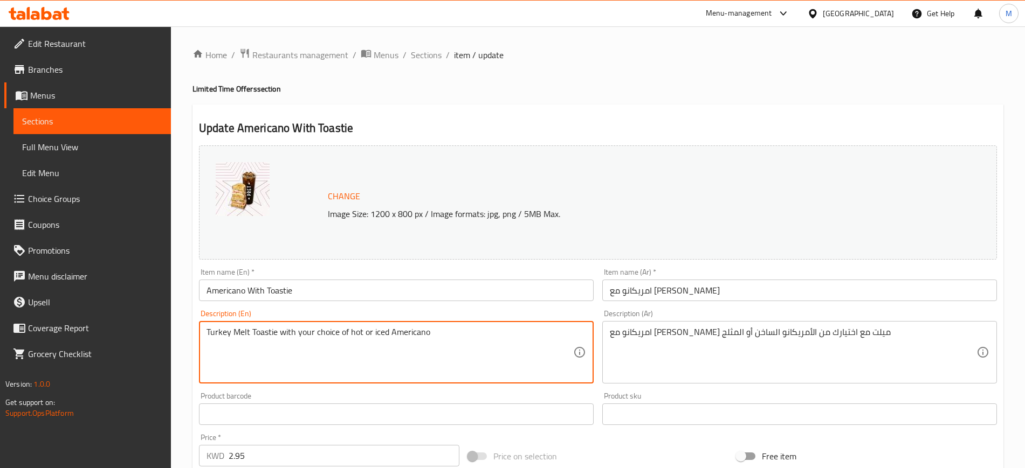
paste textarea "."
type textarea "Turkey Melt Toastie with your choice of hot or iced Americano."
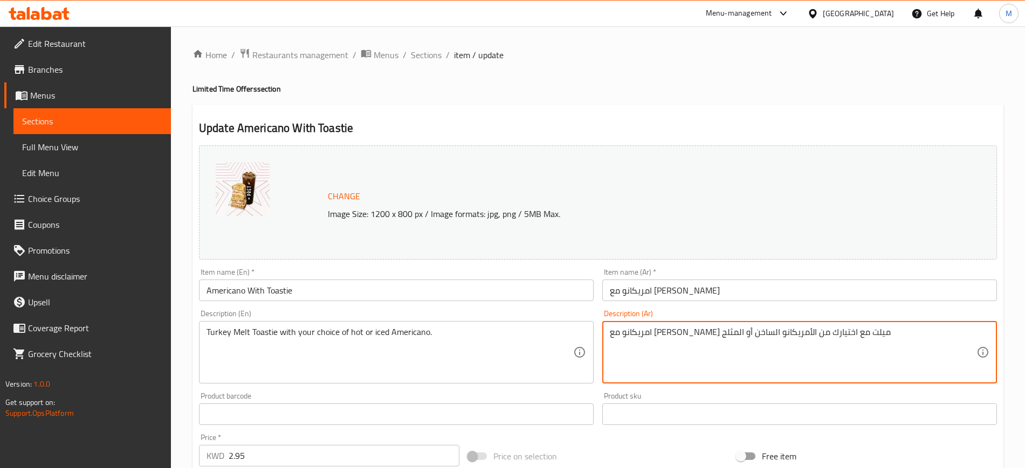
paste textarea ""[PERSON_NAME] ميلت مع اختيارك من الأمريكانو الساخن أو المثلج. ""
drag, startPoint x: 613, startPoint y: 340, endPoint x: 608, endPoint y: 344, distance: 7.0
click at [608, 344] on div ""[PERSON_NAME] ميلت مع اختيارك من الأمريكانو الساخن أو المثلج. " Description (A…" at bounding box center [799, 352] width 395 height 63
click at [610, 332] on textarea ""[PERSON_NAME] ميلت مع اختيارك من الأمريكانو الساخن أو المثلج." at bounding box center [793, 352] width 367 height 51
type textarea "[PERSON_NAME] ميلت مع اختيارك من الأمريكانو الساخن أو المثلج."
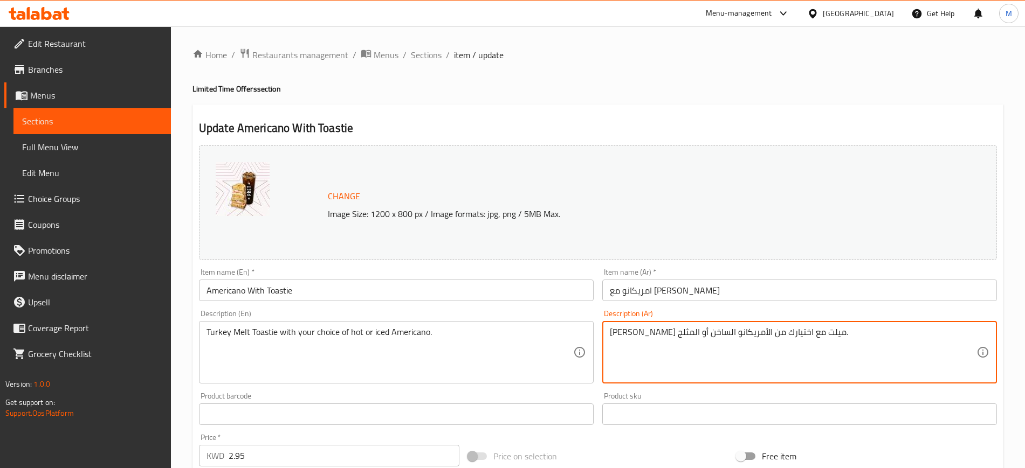
click at [311, 291] on input "Americano With Toastie" at bounding box center [396, 291] width 395 height 22
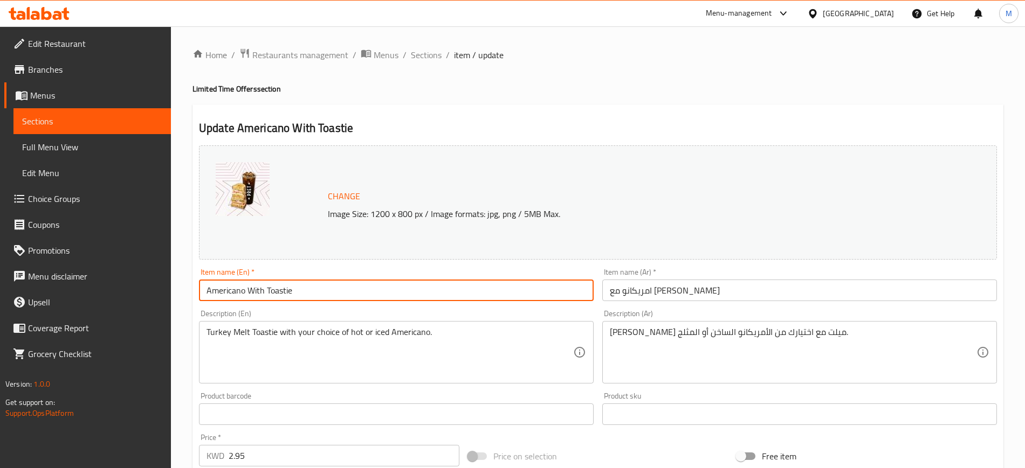
click at [311, 291] on input "Americano With Toastie" at bounding box center [396, 291] width 395 height 22
paste input "Turkey Melt Toastie With Americano"
type input "Turkey Melt Toastie With Americano"
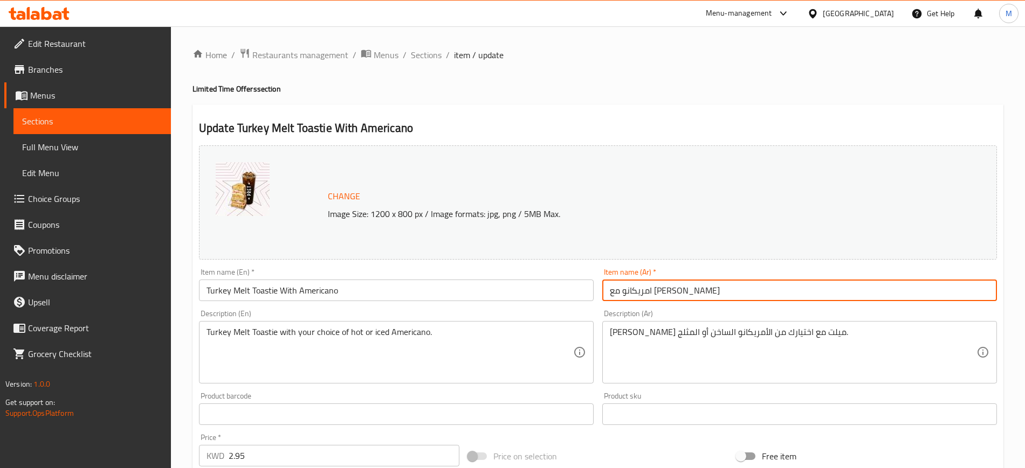
click at [639, 290] on input "امريكانو مع [PERSON_NAME]" at bounding box center [799, 291] width 395 height 22
paste input "وستي التيركي ميلت مع أمريكانو"
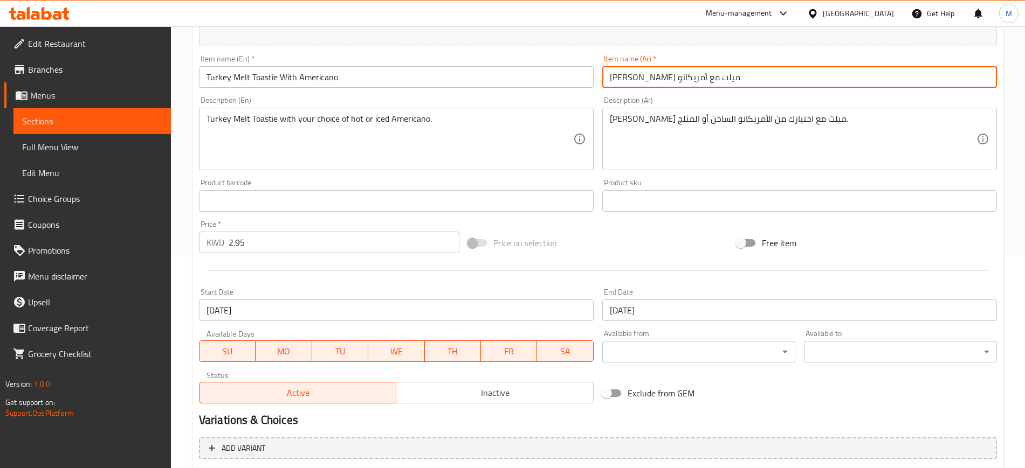
scroll to position [371, 0]
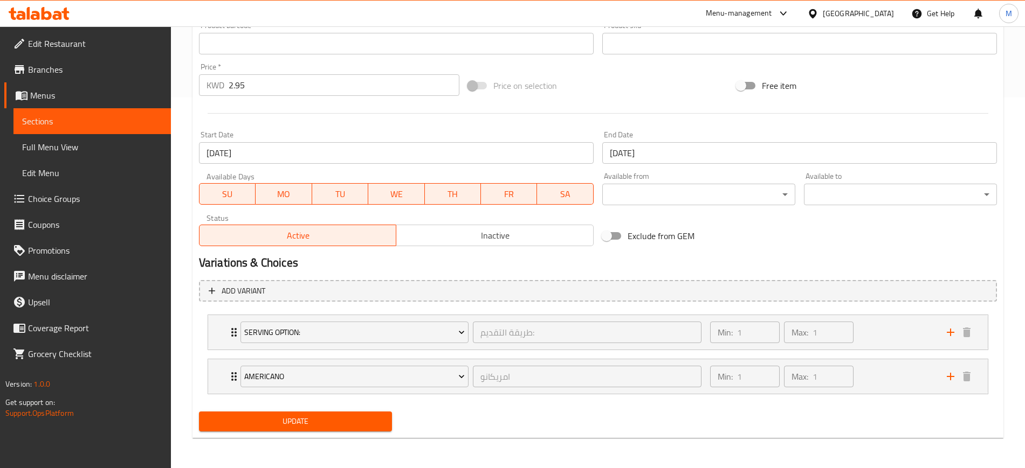
type input "[PERSON_NAME] ميلت مع أمريكانو"
click at [341, 424] on span "Update" at bounding box center [296, 421] width 176 height 13
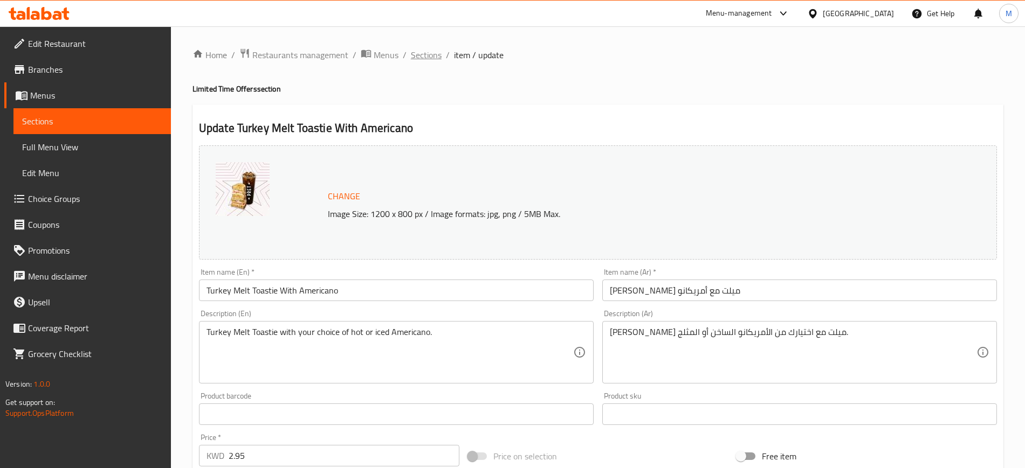
click at [418, 52] on span "Sections" at bounding box center [426, 55] width 31 height 13
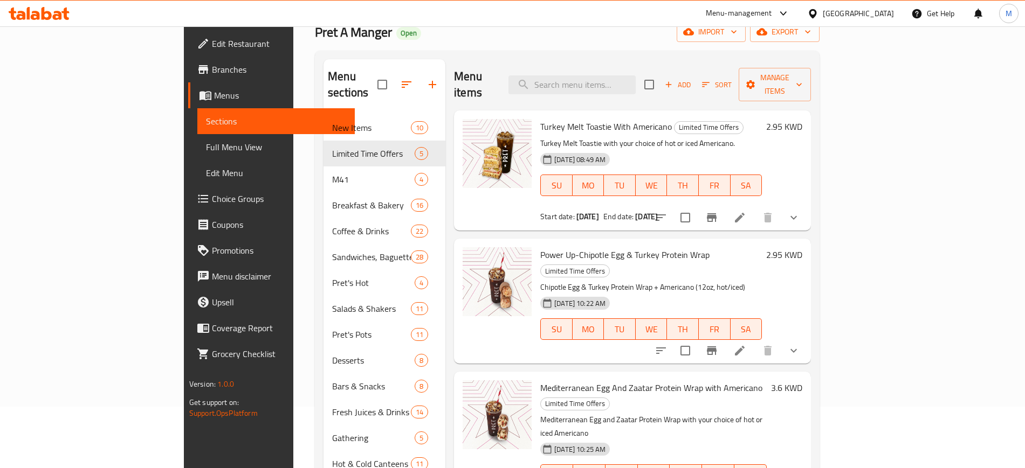
scroll to position [56, 0]
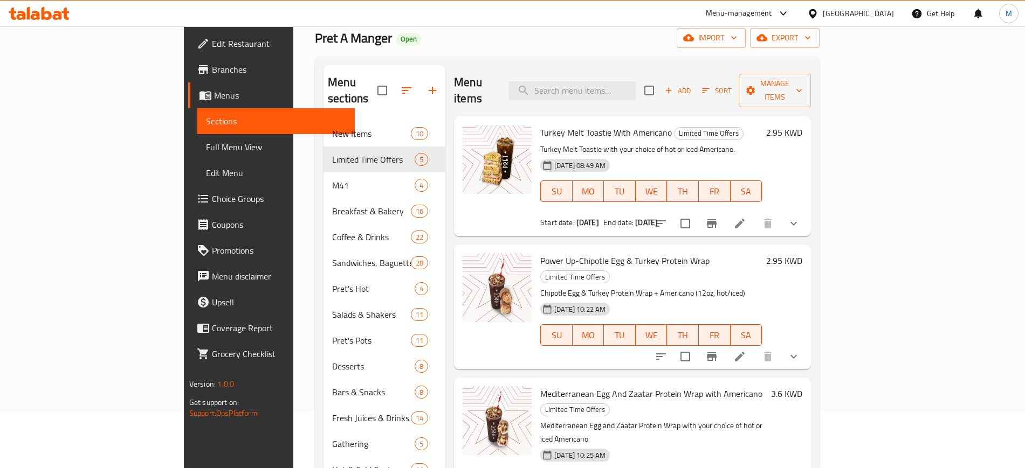
click at [746, 350] on icon at bounding box center [739, 356] width 13 height 13
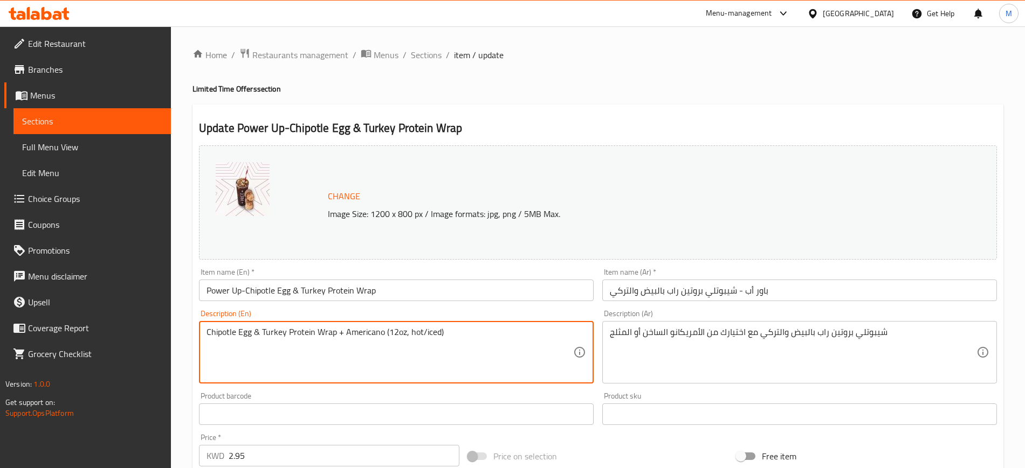
click at [338, 346] on textarea "Chipotle Egg & Turkey Protein Wrap + Americano (12oz, hot/iced)" at bounding box center [389, 352] width 367 height 51
paste textarea "And Turkey Protein Wrap With Americano"
type textarea "Chipotle Egg And Turkey Protein Wrap With Americano"
click at [640, 322] on div "شيبوتلي بروتين راب بالبيض والتركي مع اختيارك من الأمريكانو الساخن أو المثلج Des…" at bounding box center [799, 352] width 395 height 63
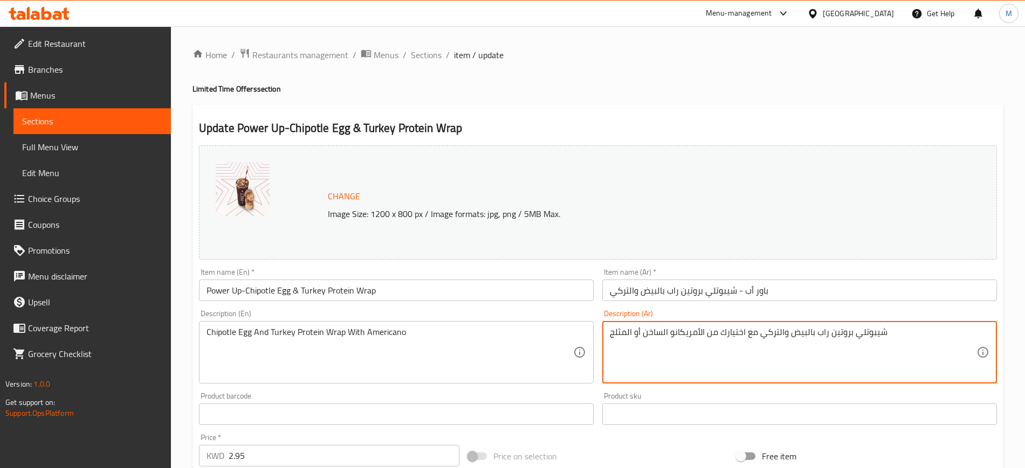
click at [641, 344] on textarea "شيبوتلي بروتين راب بالبيض والتركي مع اختيارك من الأمريكانو الساخن أو المثلج" at bounding box center [793, 352] width 367 height 51
paste textarea "يض و تركي مع [PERSON_NAME]"
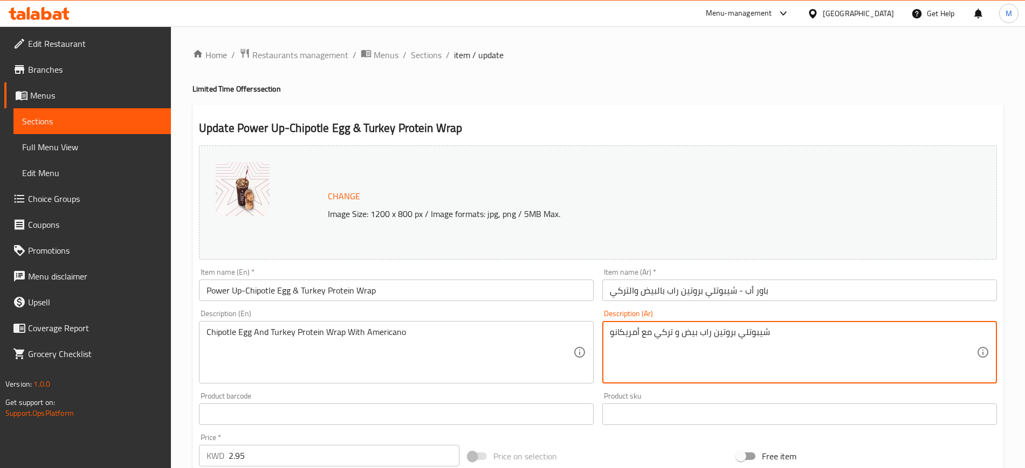
type textarea "شيبوتلي بروتين راب بيض و تركي مع أمريكانو"
click at [385, 293] on input "Power Up-Chipotle Egg & Turkey Protein Wrap" at bounding box center [396, 291] width 395 height 22
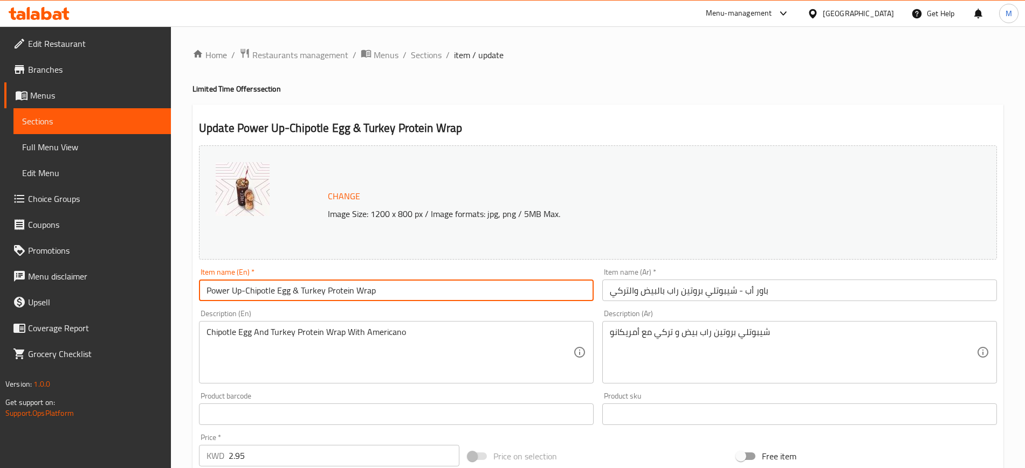
click at [385, 293] on input "Power Up-Chipotle Egg & Turkey Protein Wrap" at bounding box center [396, 291] width 395 height 22
paste input "Chipotle Egg And Turkey Protein Wrap With Americano"
type input "Chipotle Egg And Turkey Protein Wrap With Americano"
click at [702, 294] on input "باور أب - شيبوتلي بروتين راب بالبيض والتركي" at bounding box center [799, 291] width 395 height 22
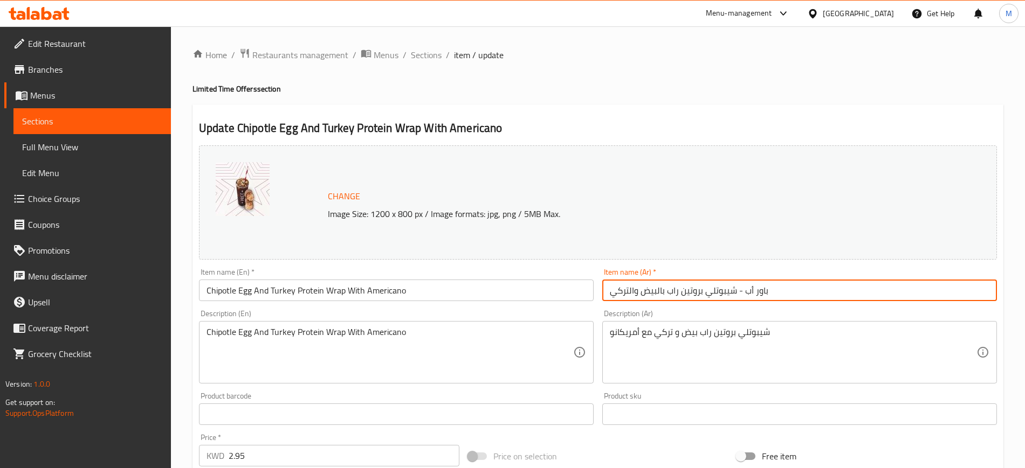
click at [702, 294] on input "باور أب - شيبوتلي بروتين راب بالبيض والتركي" at bounding box center [799, 291] width 395 height 22
paste input "يبوتلي بروتين راب بيض و تركي مع أمريكانو"
type input "شيبوتلي بروتين راب بيض و تركي مع أمريكانو"
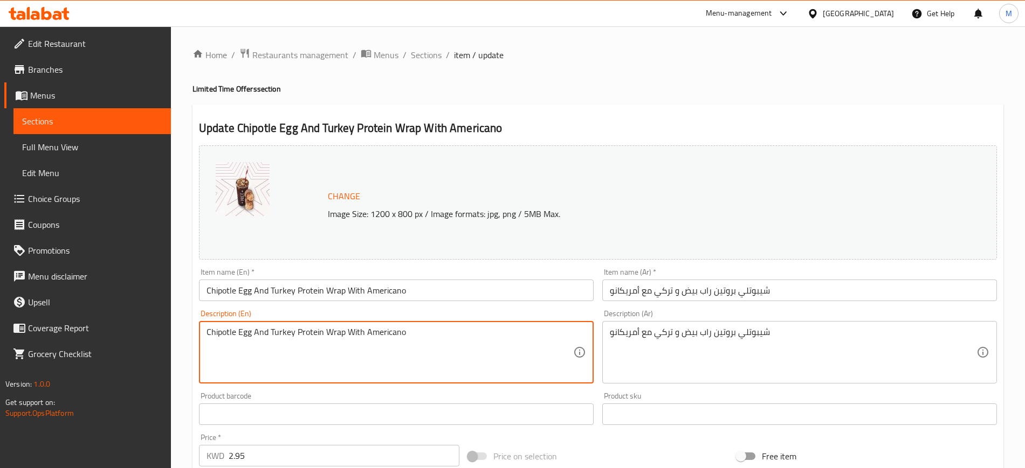
drag, startPoint x: 388, startPoint y: 328, endPoint x: 221, endPoint y: 332, distance: 167.2
click at [221, 332] on div "Chipotle Egg And Turkey Protein Wrap With Americano Description (En)" at bounding box center [396, 352] width 395 height 63
paste textarea "and Turkey Protein Wrap with your choice of hot or iced Americano."
type textarea "Chipotle Egg and Turkey Protein Wrap with your choice of hot or iced Americano."
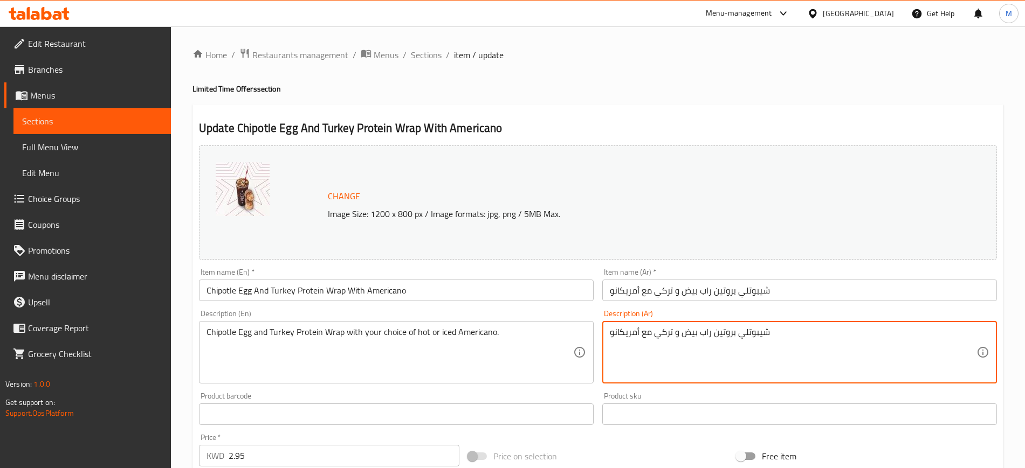
click at [664, 334] on textarea "شيبوتلي بروتين راب بيض و تركي مع أمريكانو" at bounding box center [793, 352] width 367 height 51
click at [664, 336] on textarea "شيبوتلي بروتين راب بيض و تركي مع أمريكانو" at bounding box center [793, 352] width 367 height 51
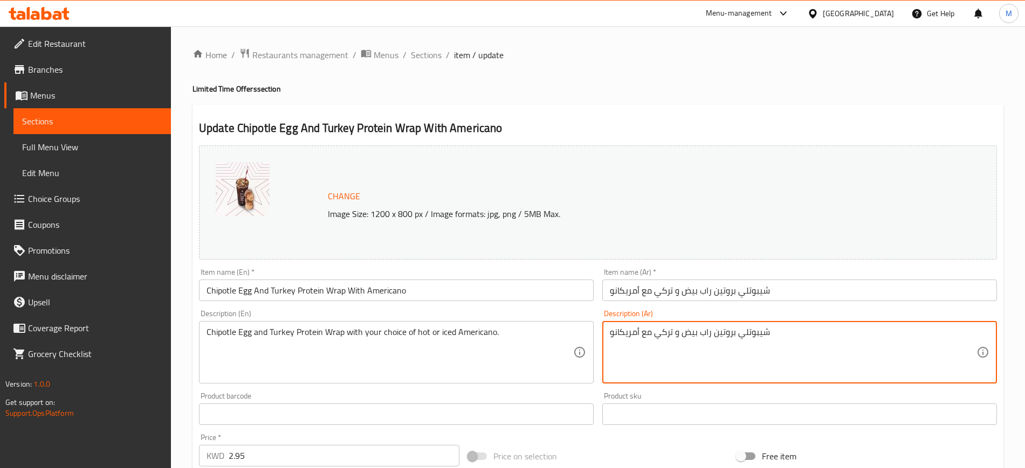
paste textarea ""شيبوتلي بروتين راب بيض و تركي مع اختيارك من الأمريكانو الساخن أو المثلج. ""
drag, startPoint x: 624, startPoint y: 342, endPoint x: 603, endPoint y: 339, distance: 21.3
click at [603, 339] on div ""شيبوتلي بروتين راب بيض و تركي مع اختيارك من الأمريكانو الساخن أو المثلج. " Des…" at bounding box center [799, 352] width 395 height 63
drag, startPoint x: 612, startPoint y: 332, endPoint x: 607, endPoint y: 336, distance: 6.5
click at [607, 336] on div ""شيبوتلي بروتين راب بيض و تركي مع اختيارك من الأمريكانو الساخن أو المثلج. Descr…" at bounding box center [799, 352] width 395 height 63
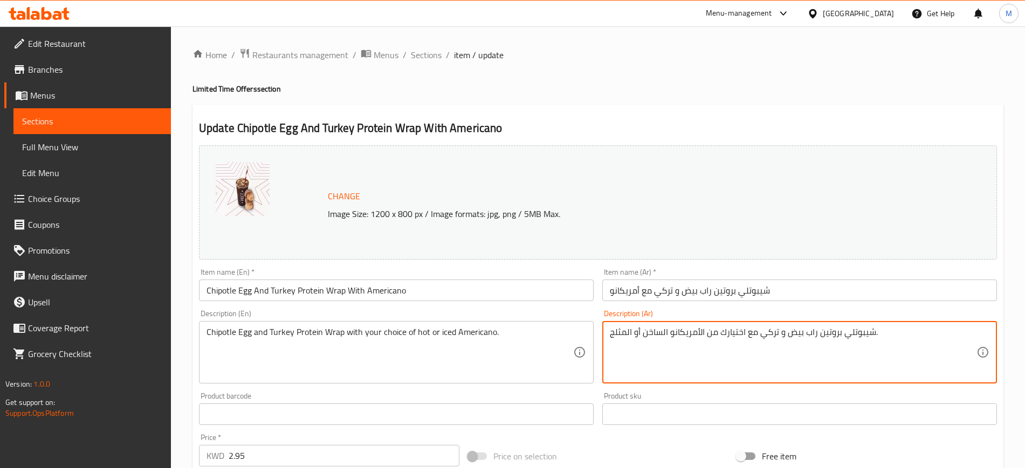
scroll to position [371, 0]
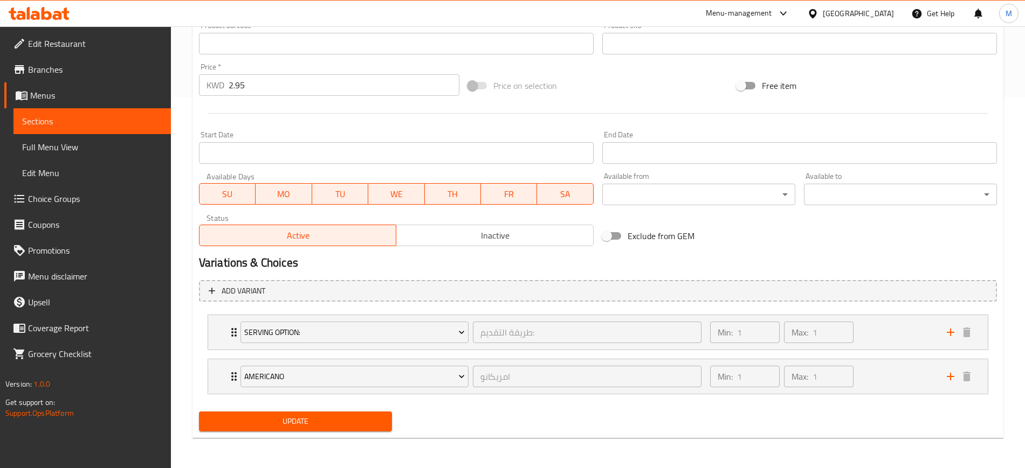
type textarea "شيبوتلي بروتين راب بيض و تركي مع اختيارك من الأمريكانو الساخن أو المثلج."
click at [335, 429] on button "Update" at bounding box center [295, 422] width 193 height 20
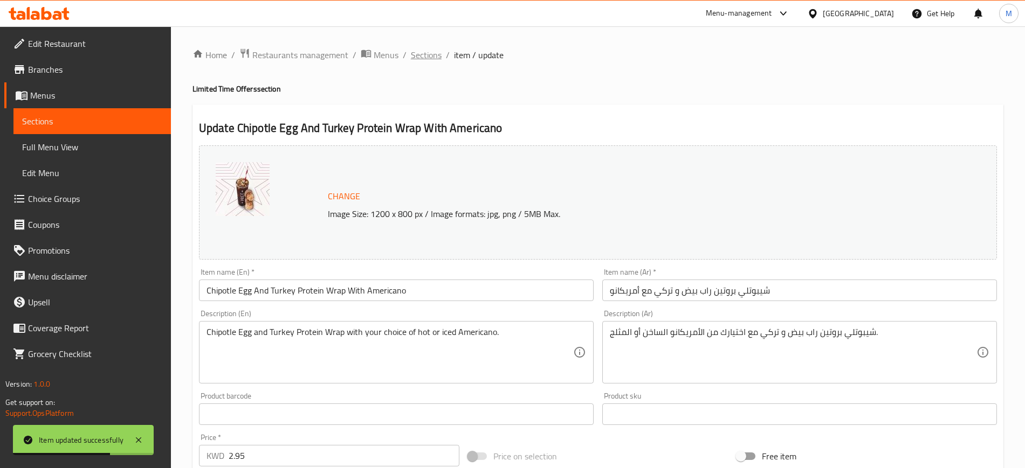
click at [434, 53] on span "Sections" at bounding box center [426, 55] width 31 height 13
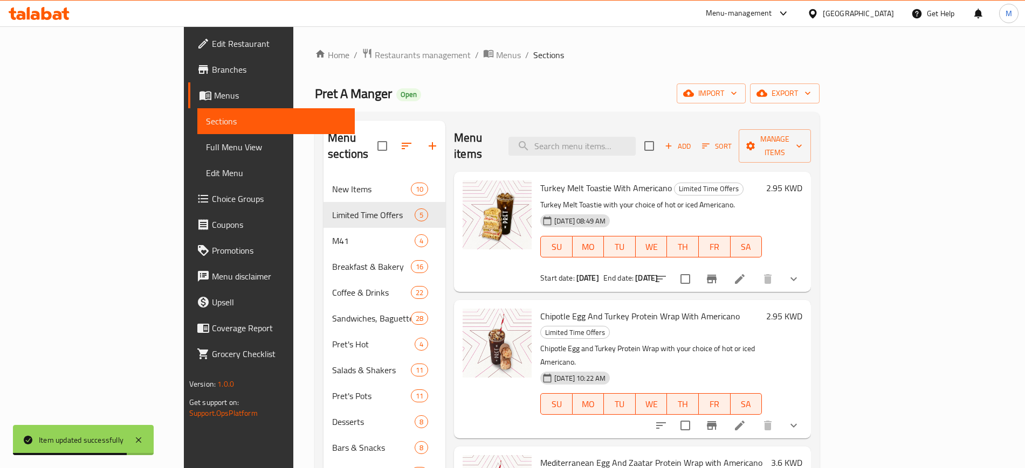
scroll to position [158, 0]
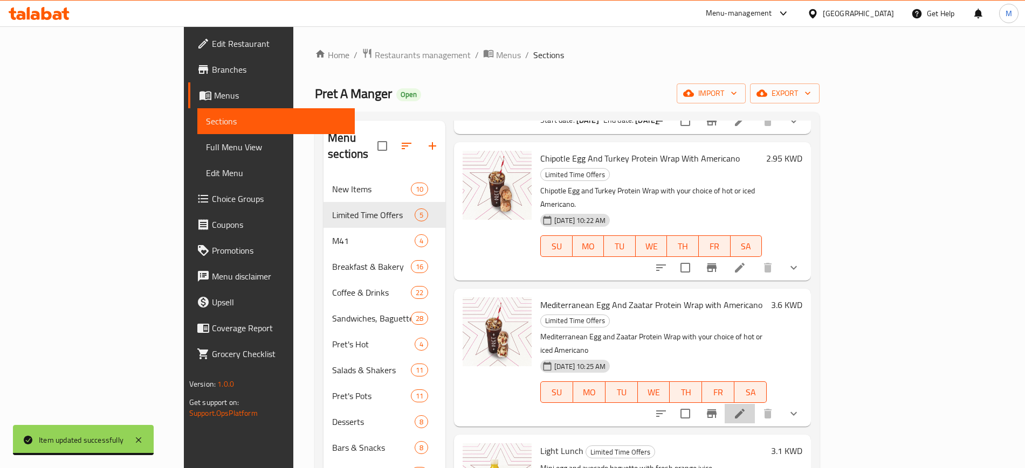
click at [755, 404] on li at bounding box center [740, 413] width 30 height 19
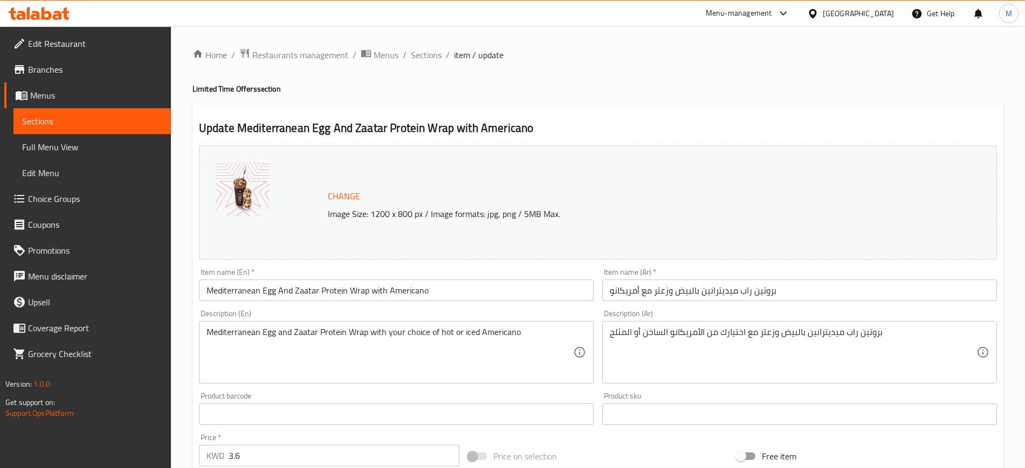
click at [311, 291] on input "Mediterranean Egg And Zaatar Protein Wrap with Americano" at bounding box center [396, 291] width 395 height 22
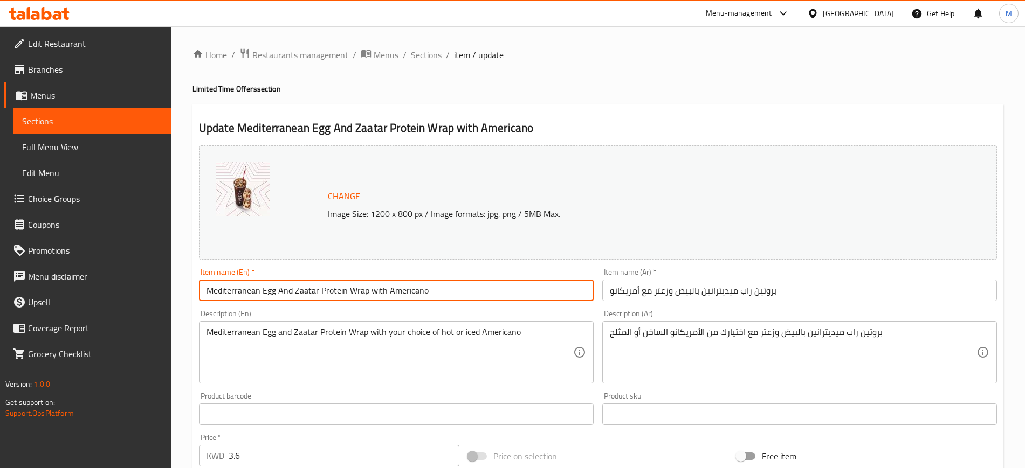
click at [311, 291] on input "Mediterranean Egg And Zaatar Protein Wrap with Americano" at bounding box center [396, 291] width 395 height 22
paste input "W"
type input "Mediterranean Egg And Zaatar Protein Wrap With Americano"
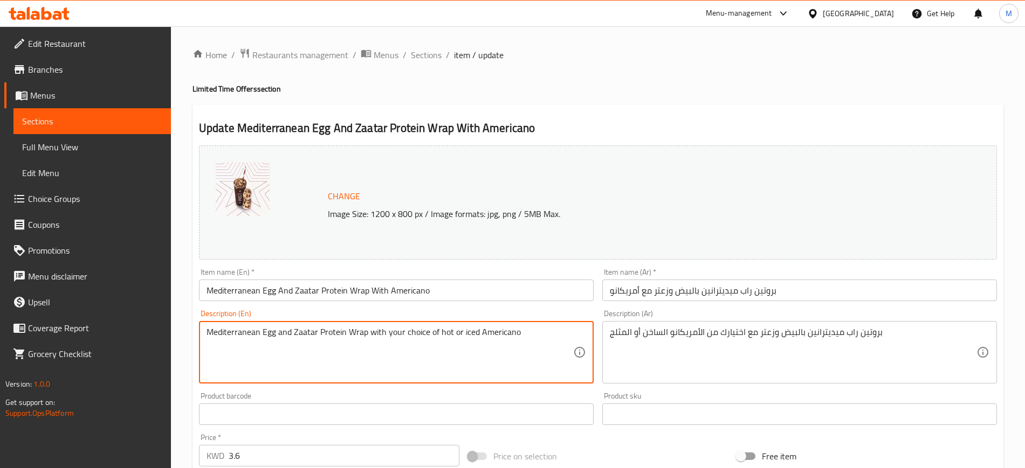
paste textarea "."
type textarea "Mediterranean Egg and Zaatar Protein Wrap with your choice of hot or iced Ameri…"
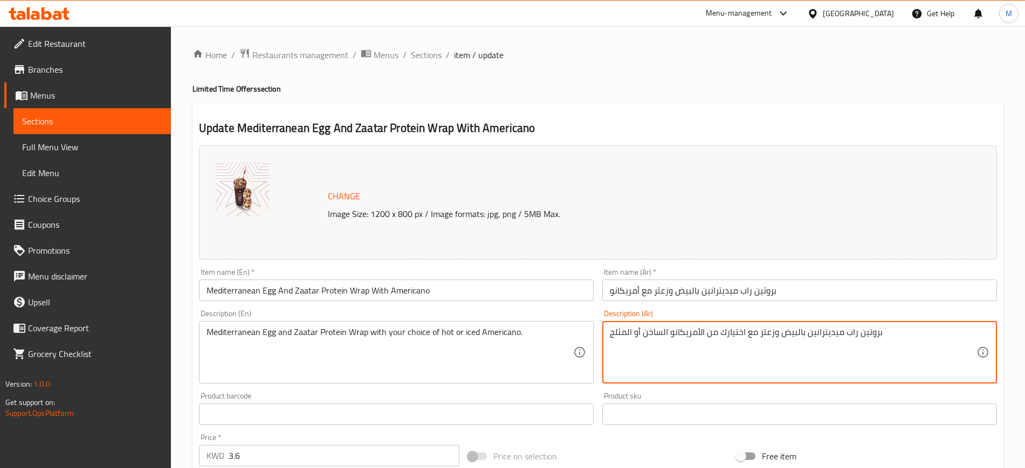
click at [746, 339] on textarea "بروتين راب ميديترانين بالبيض وزعتر مع اختيارك من الأمريكانو الساخن أو المثلج" at bounding box center [793, 352] width 367 height 51
paste textarea ""بروتين راب ميديترانين بالبيض وزعتر مع اختيارك من الأمريكانو الساخن أو المثلج. ""
drag, startPoint x: 618, startPoint y: 344, endPoint x: 605, endPoint y: 341, distance: 12.8
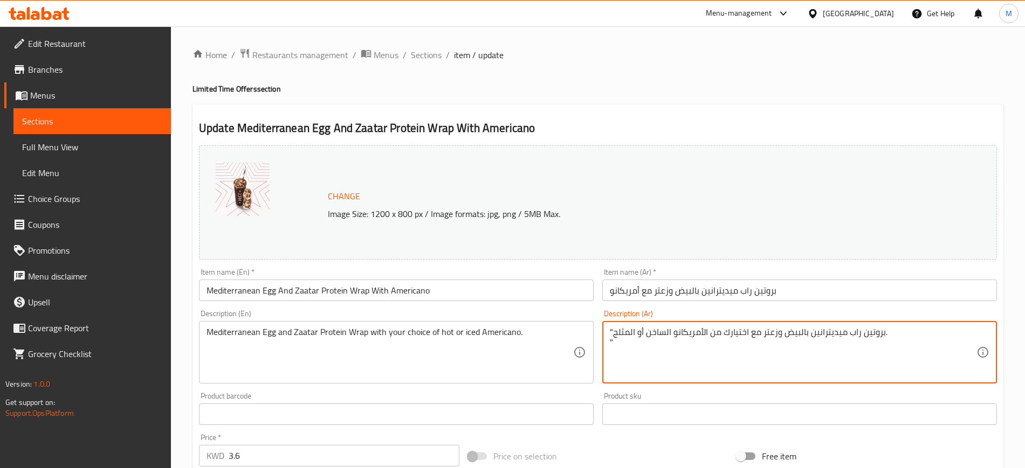
click at [605, 341] on div ""بروتين راب ميديترانين بالبيض وزعتر مع اختيارك من الأمريكانو الساخن أو المثلج. …" at bounding box center [799, 352] width 395 height 63
drag, startPoint x: 615, startPoint y: 330, endPoint x: 603, endPoint y: 335, distance: 13.0
click at [603, 335] on div ""بروتين راب ميديترانين بالبيض وزعتر مع اختيارك من الأمريكانو الساخن أو المثلج. …" at bounding box center [799, 352] width 395 height 63
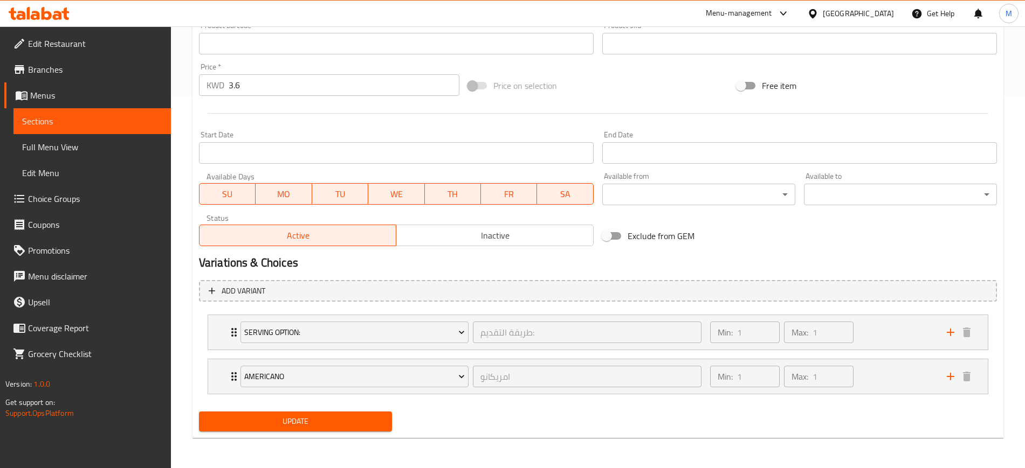
type textarea "بروتين راب ميديترانين بالبيض وزعتر مع اختيارك من الأمريكانو الساخن أو المثلج."
click at [296, 412] on button "Update" at bounding box center [295, 422] width 193 height 20
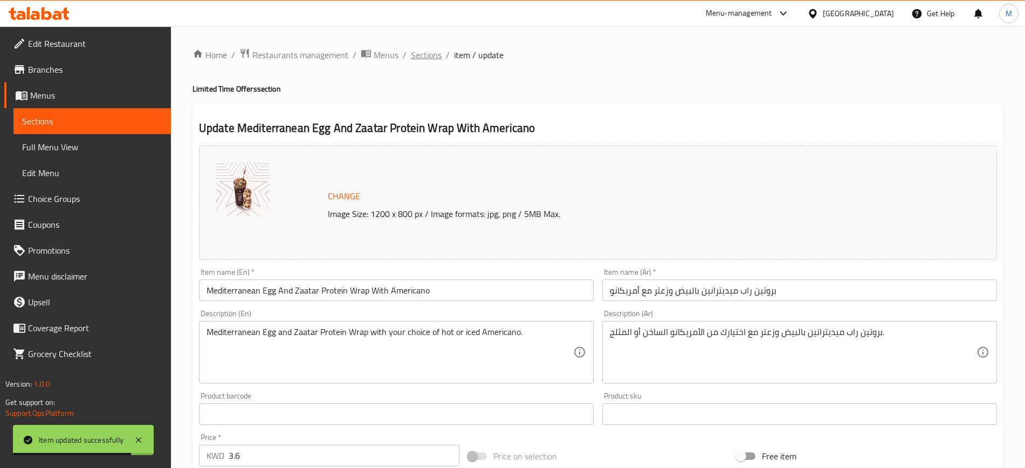
click at [434, 53] on span "Sections" at bounding box center [426, 55] width 31 height 13
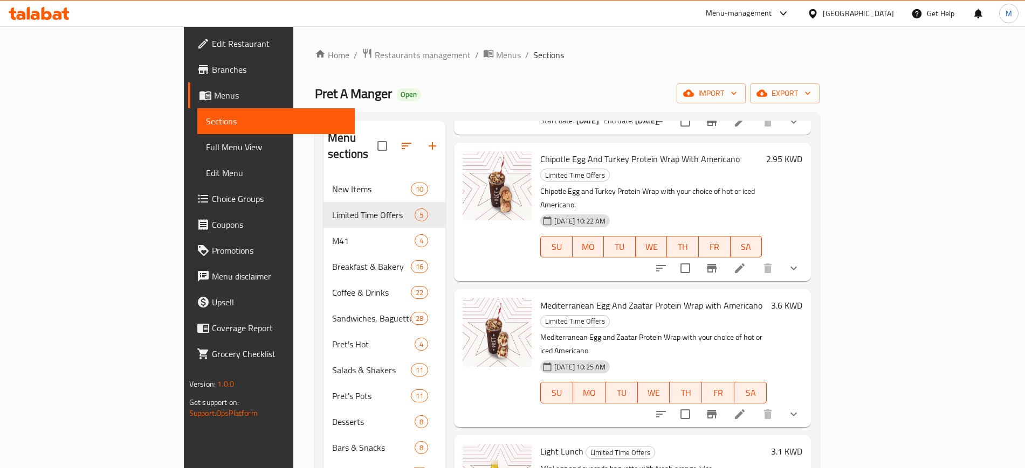
scroll to position [158, 0]
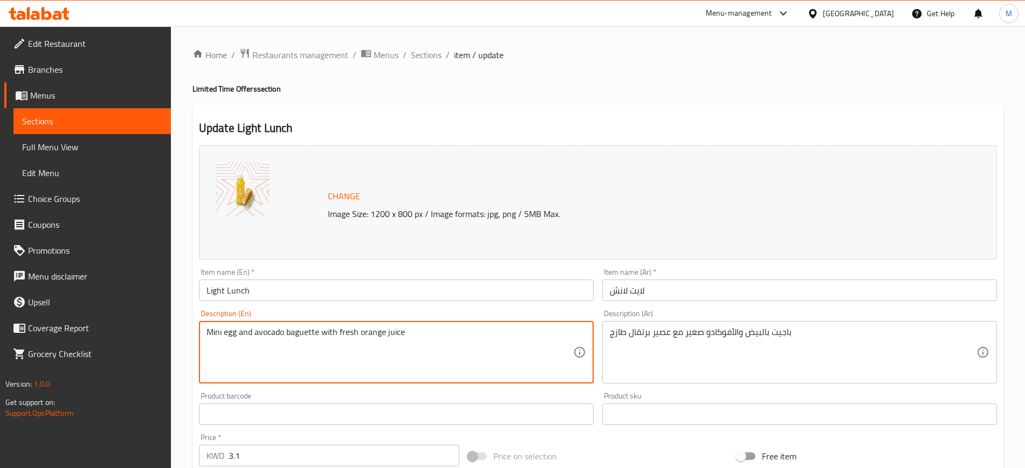
drag, startPoint x: 418, startPoint y: 338, endPoint x: 0, endPoint y: 308, distance: 419.4
drag, startPoint x: 0, startPoint y: 308, endPoint x: 268, endPoint y: 376, distance: 276.5
click at [268, 376] on textarea "Mini egg and avocado baguette with fresh orange juice" at bounding box center [389, 352] width 367 height 51
paste textarea "Egg And Avo Baguette Slim with Fresh Orange Juice."
type textarea "Egg And Avo Baguette Slim with Fresh Orange Juice."
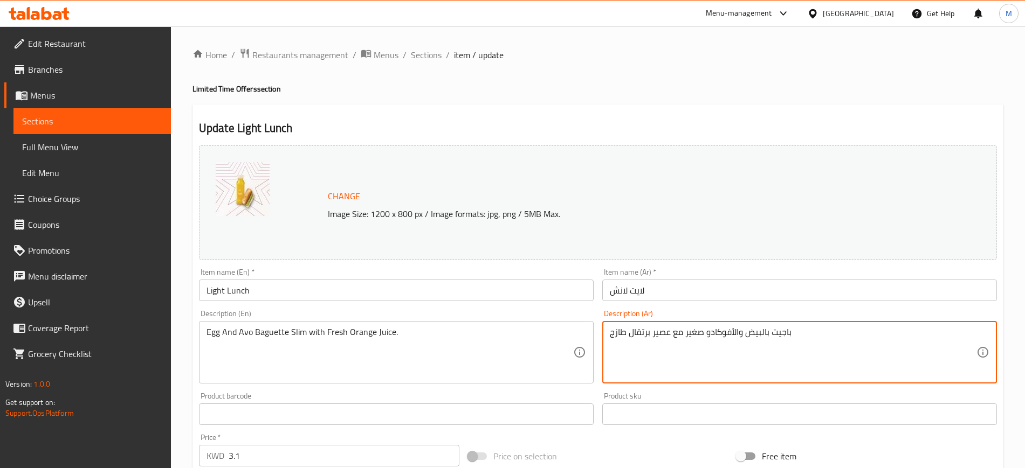
scroll to position [309, 0]
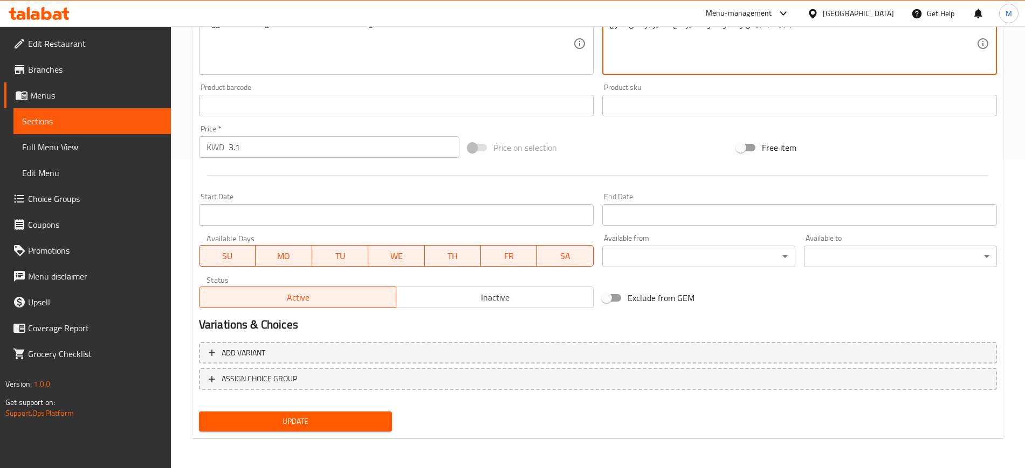
click at [347, 425] on span "Update" at bounding box center [296, 421] width 176 height 13
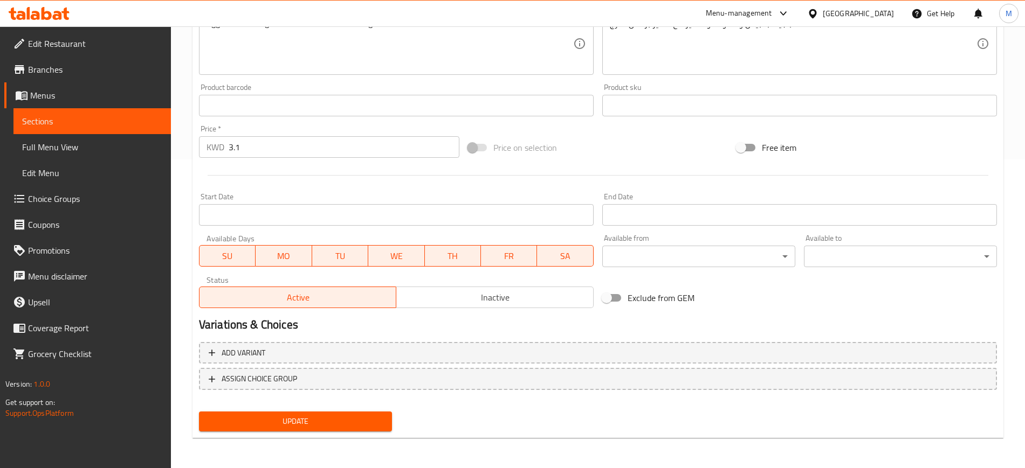
scroll to position [0, 0]
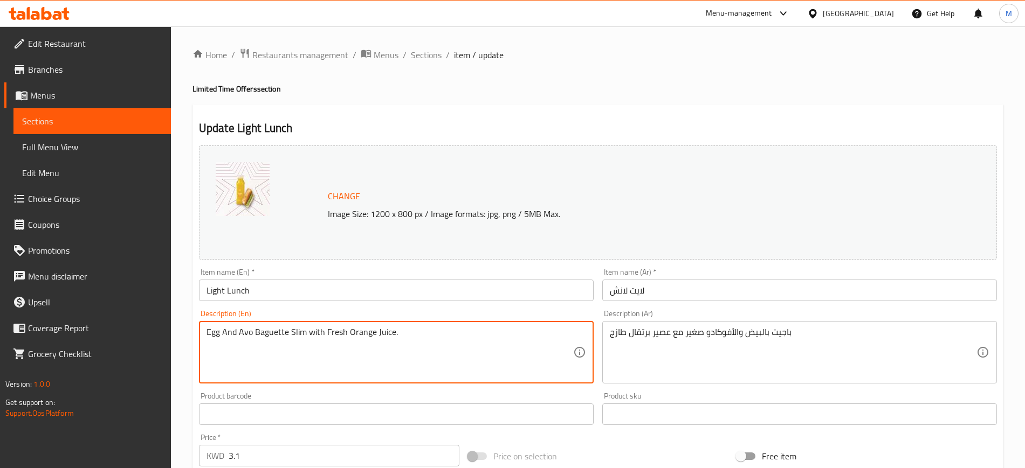
click at [309, 353] on textarea "Egg And Avo Baguette Slim with Fresh Orange Juice." at bounding box center [389, 352] width 367 height 51
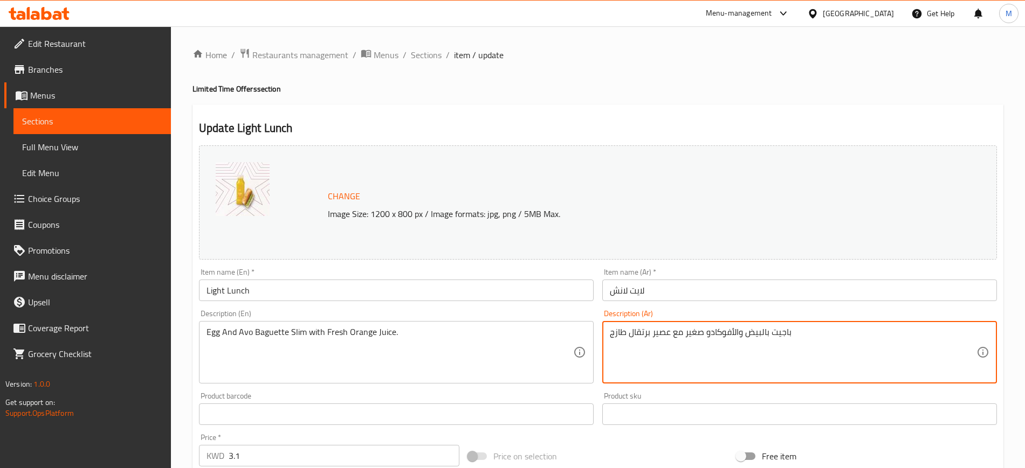
scroll to position [309, 0]
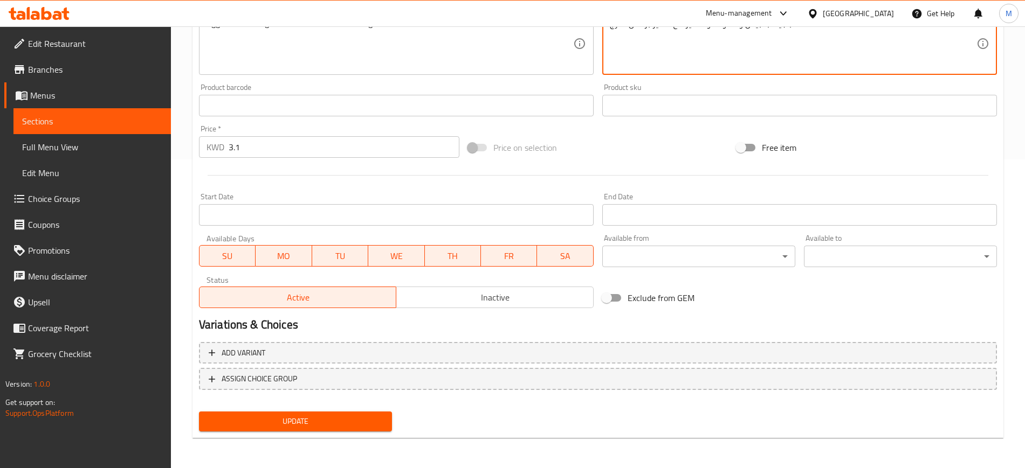
click at [370, 422] on span "Update" at bounding box center [296, 421] width 176 height 13
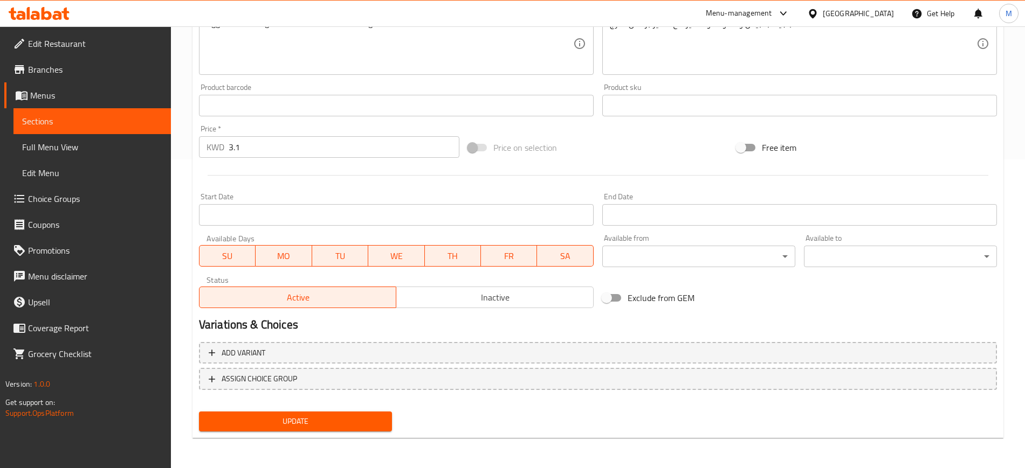
scroll to position [0, 0]
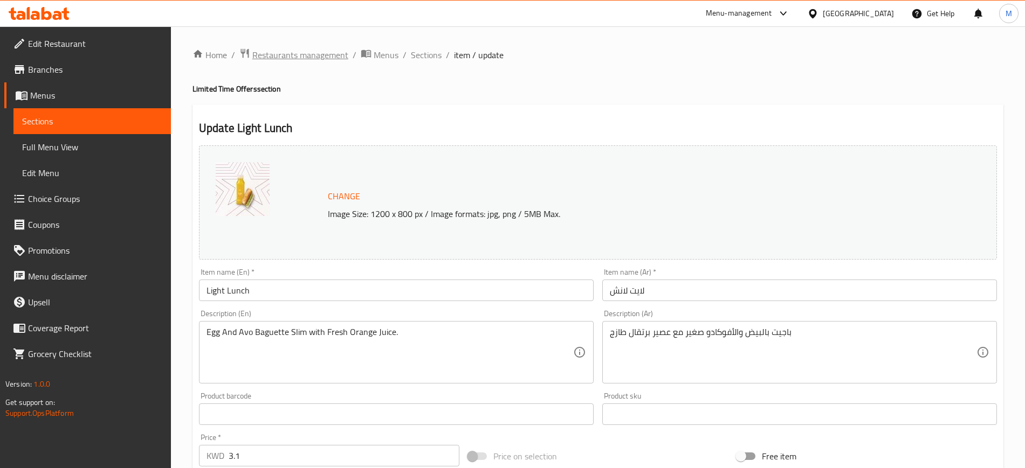
click at [289, 53] on span "Restaurants management" at bounding box center [300, 55] width 96 height 13
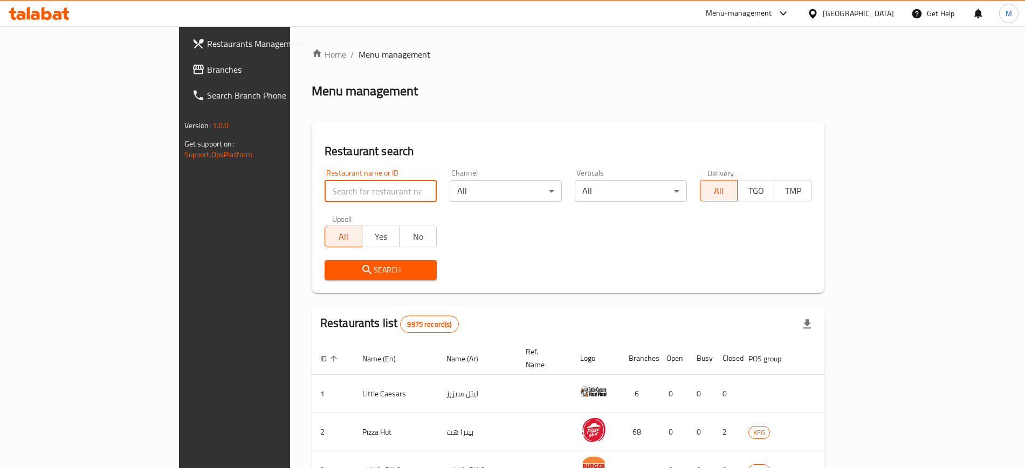
click at [325, 196] on input "search" at bounding box center [381, 192] width 112 height 22
paste input "TMK"
type input "TMK"
click button "Search" at bounding box center [381, 270] width 112 height 20
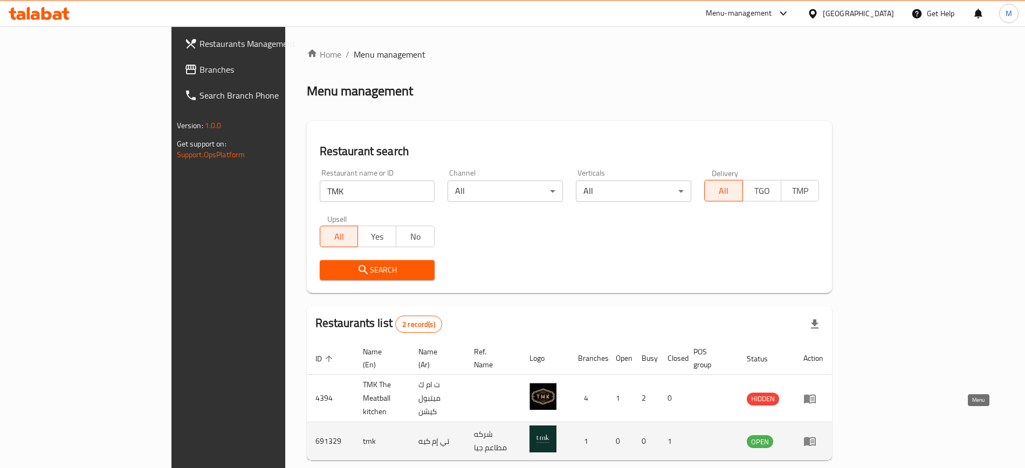
click at [816, 438] on icon "enhanced table" at bounding box center [810, 442] width 12 height 9
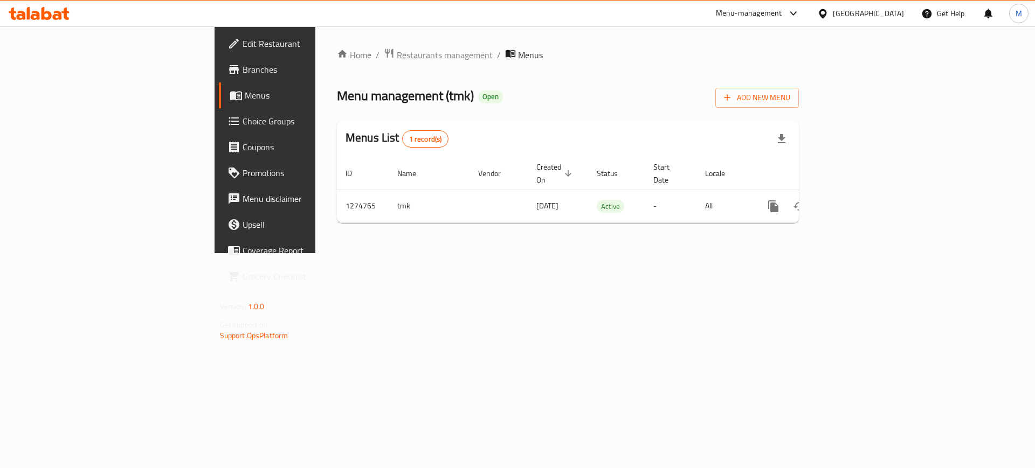
click at [397, 53] on span "Restaurants management" at bounding box center [445, 55] width 96 height 13
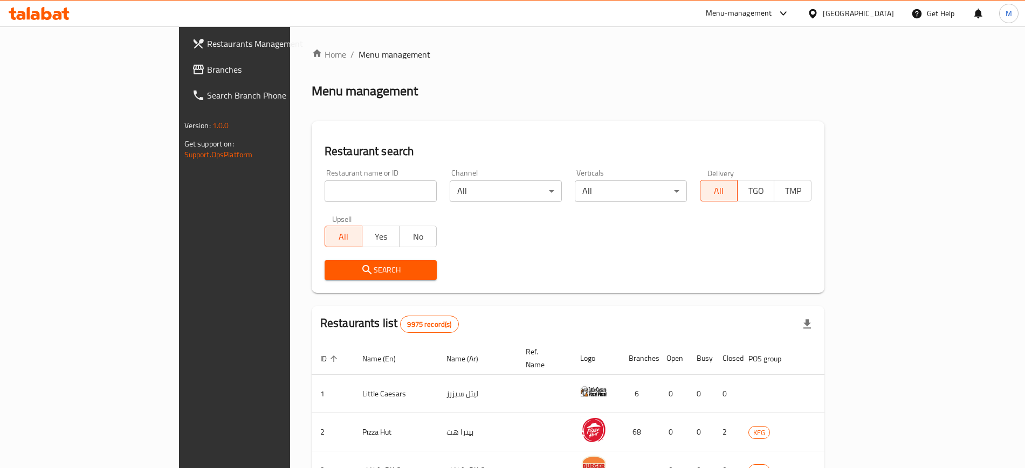
click at [329, 190] on input "search" at bounding box center [381, 192] width 112 height 22
type input "tmk"
click button "Search" at bounding box center [381, 270] width 112 height 20
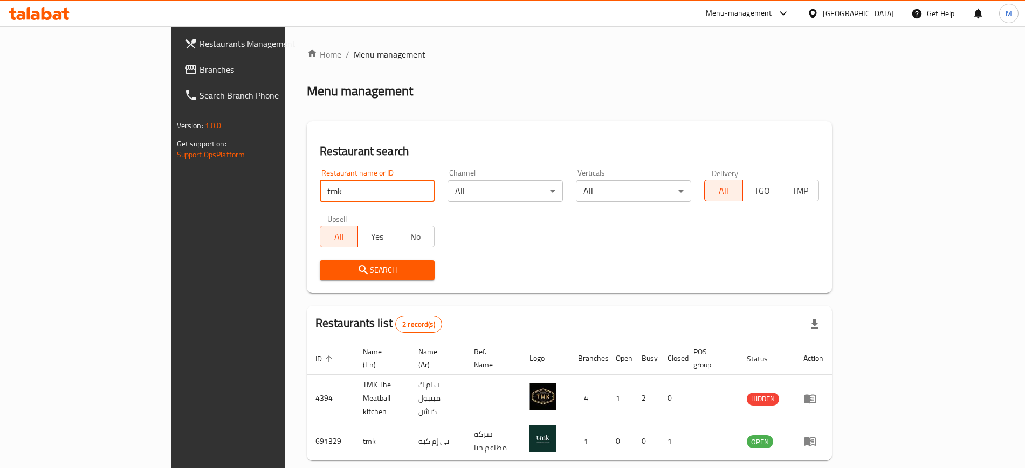
scroll to position [30, 0]
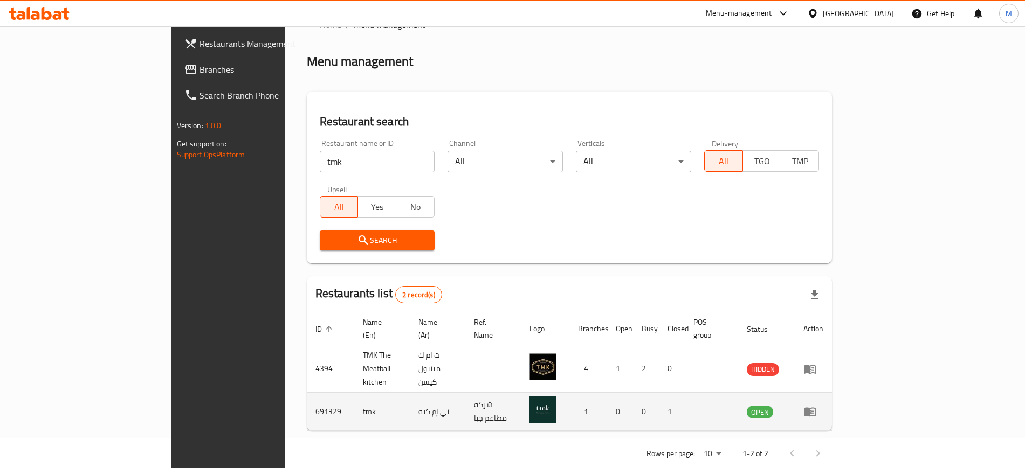
click at [832, 393] on td "enhanced table" at bounding box center [813, 412] width 37 height 38
click at [814, 410] on icon "enhanced table" at bounding box center [812, 412] width 4 height 4
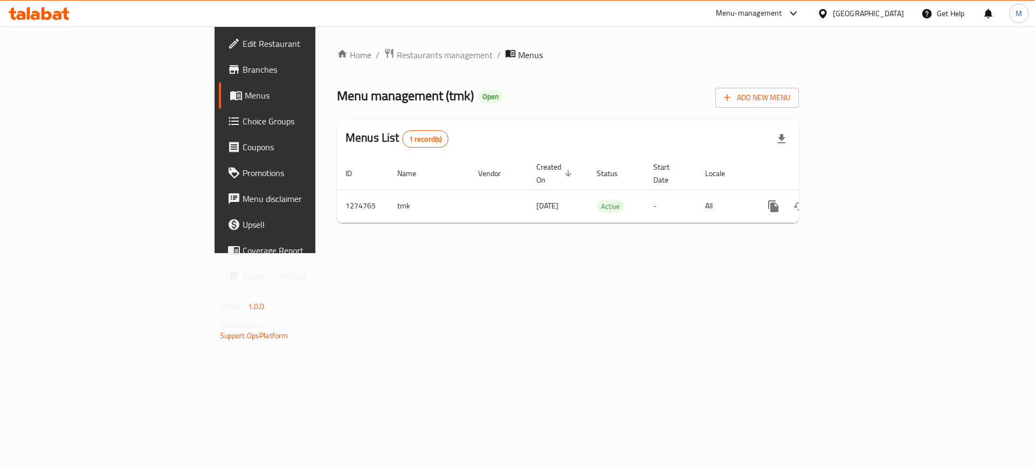
click at [243, 67] on span "Branches" at bounding box center [311, 69] width 136 height 13
